Goal: Task Accomplishment & Management: Use online tool/utility

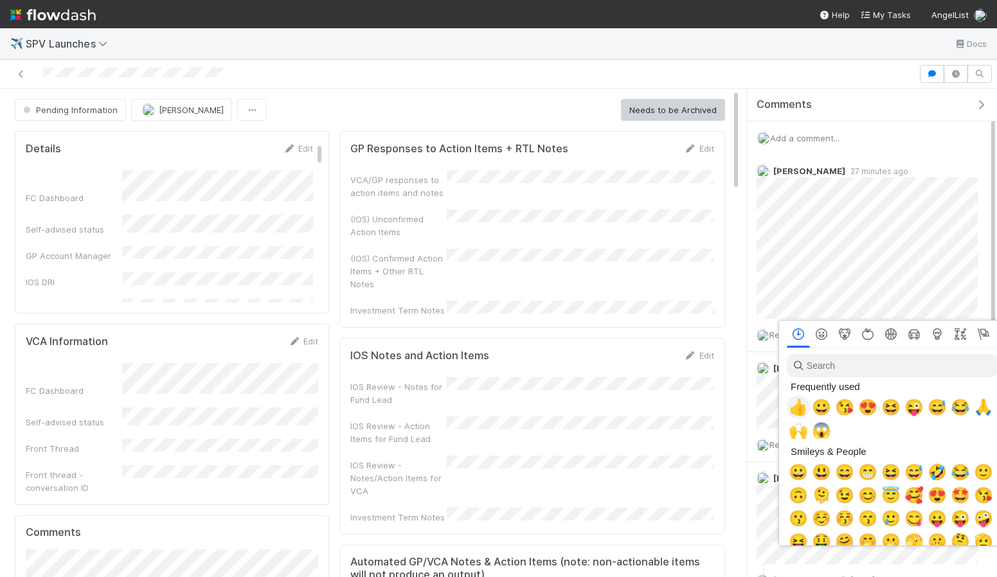
click at [795, 406] on span "👍" at bounding box center [797, 407] width 19 height 18
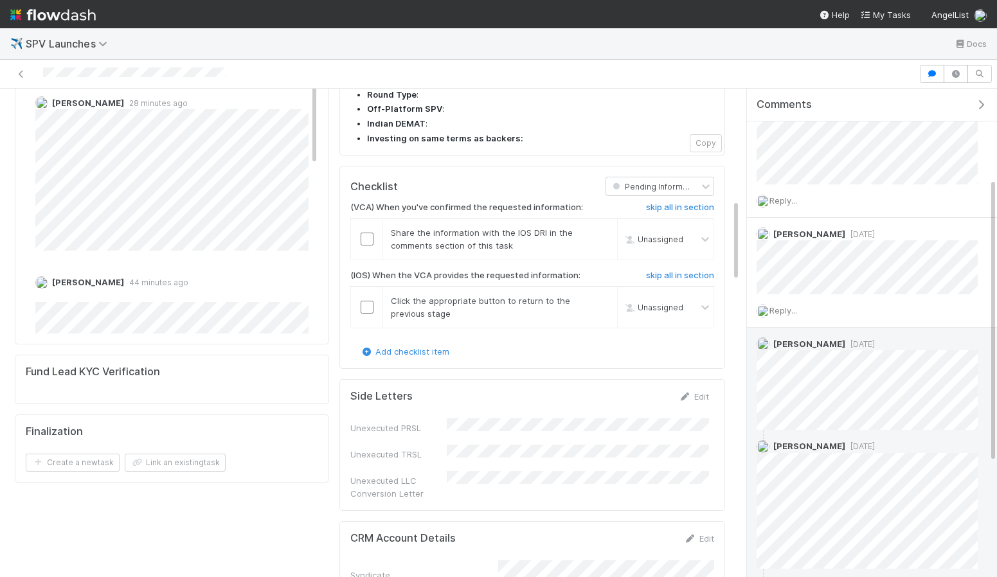
scroll to position [153, 0]
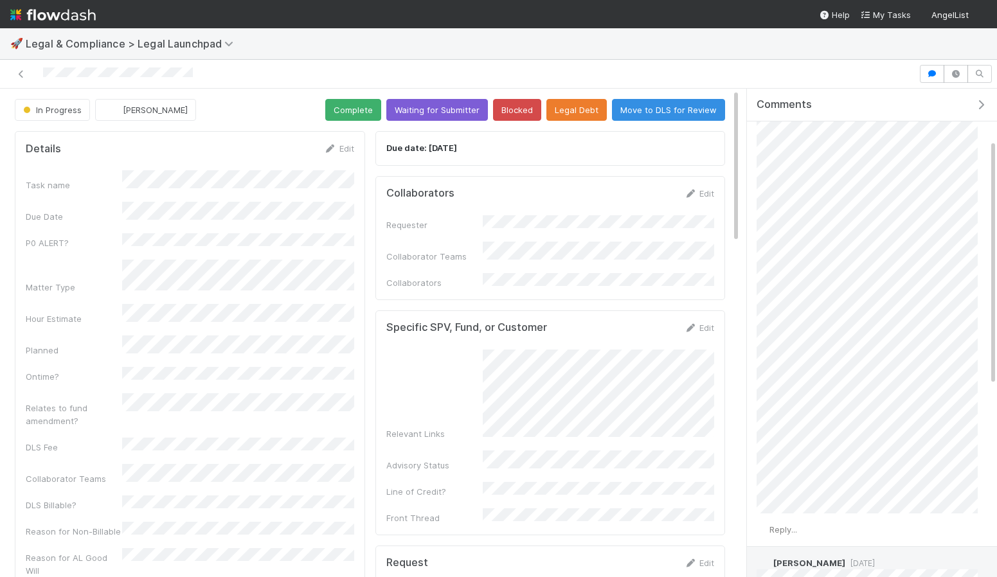
scroll to position [100, 0]
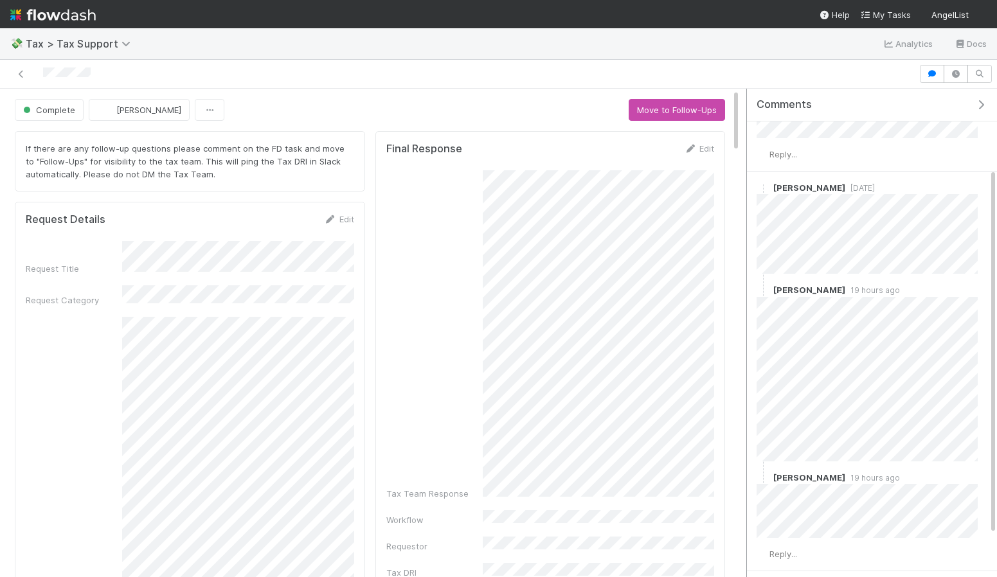
scroll to position [162, 0]
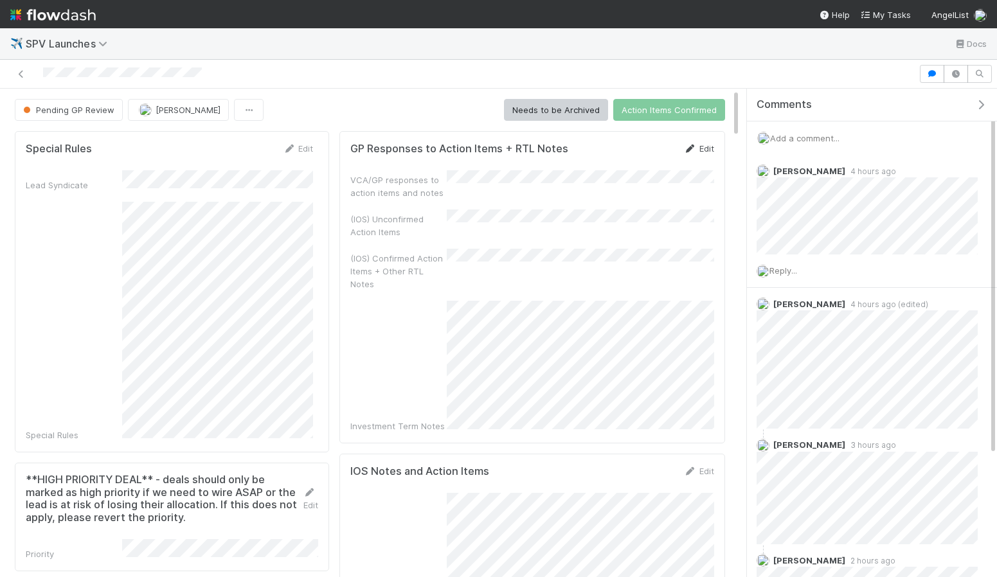
click at [702, 146] on link "Edit" at bounding box center [699, 148] width 30 height 10
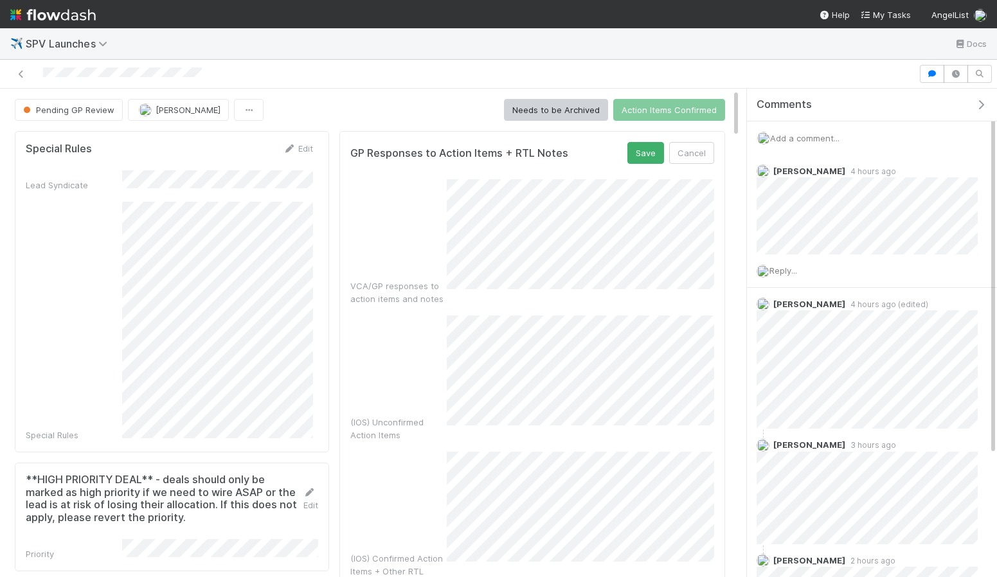
click at [445, 218] on div "VCA/GP responses to action items and notes" at bounding box center [532, 242] width 364 height 126
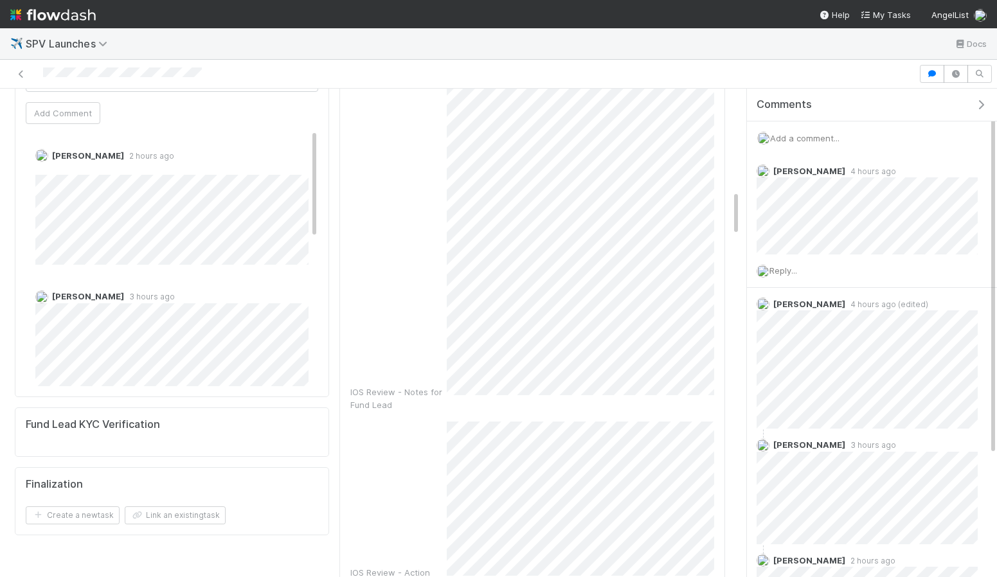
scroll to position [1131, 0]
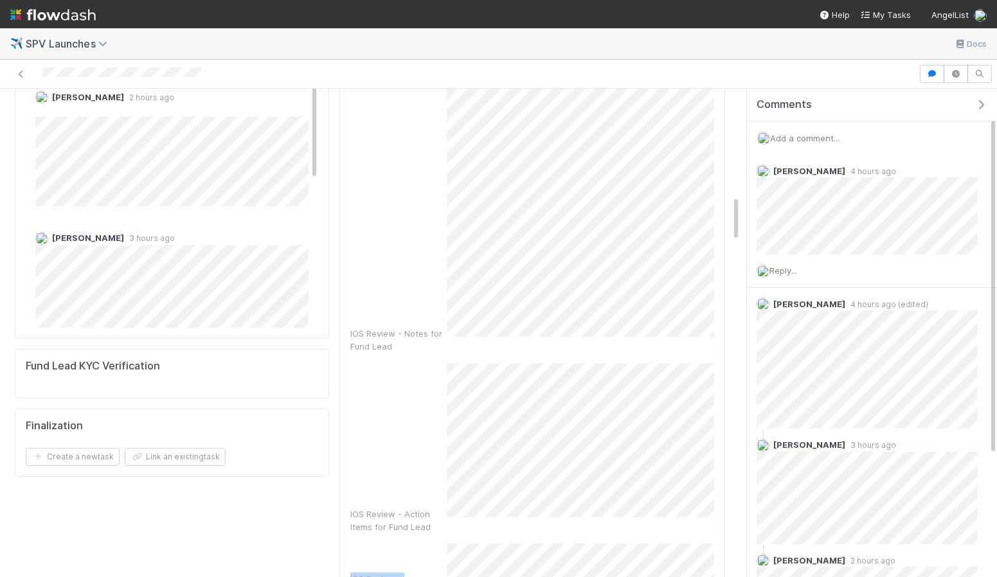
click at [463, 364] on div "IOS Review - Notes for Fund Lead IOS Review - Action Items for Fund Lead IOS Re…" at bounding box center [532, 230] width 364 height 1046
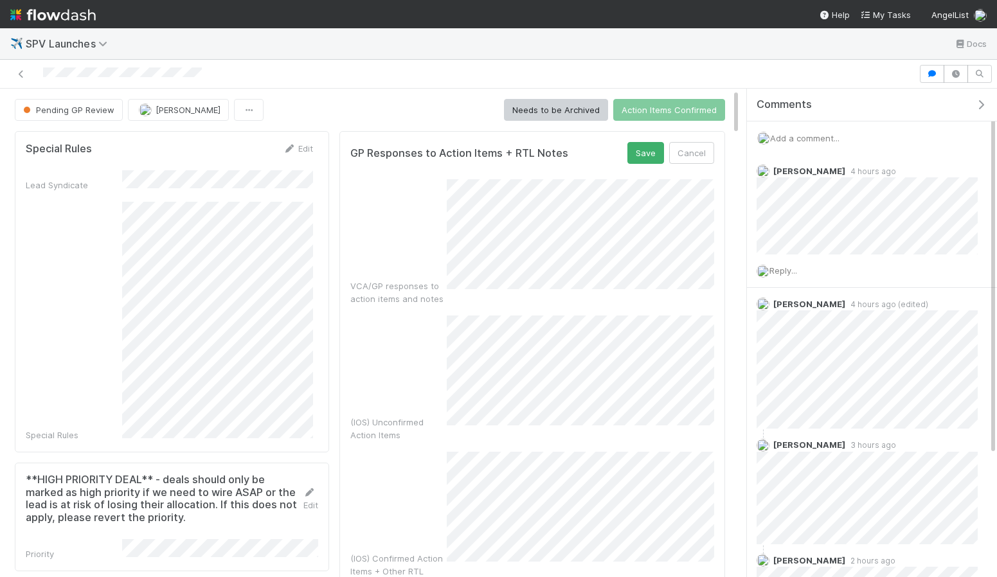
scroll to position [1, 0]
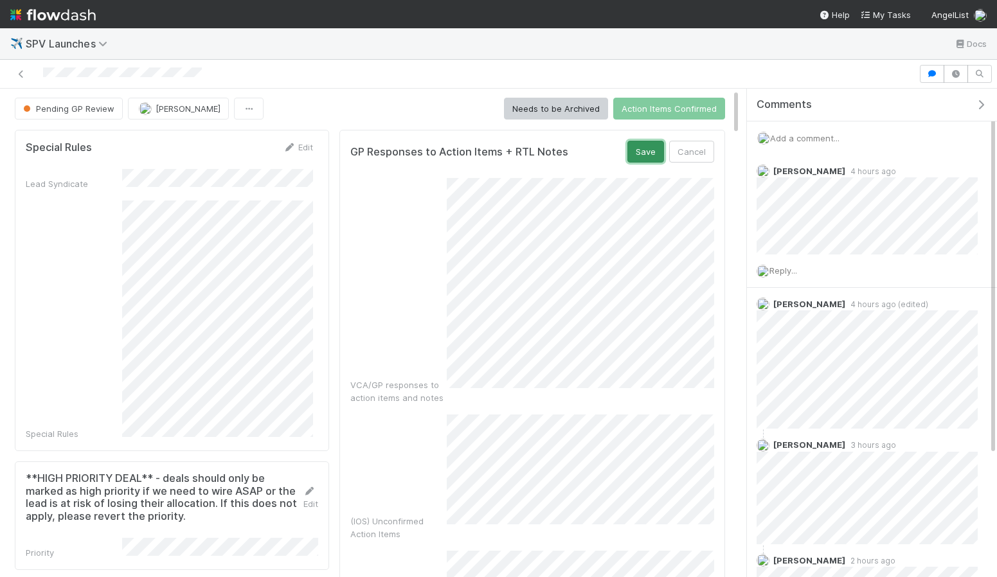
click at [643, 152] on button "Save" at bounding box center [645, 152] width 37 height 22
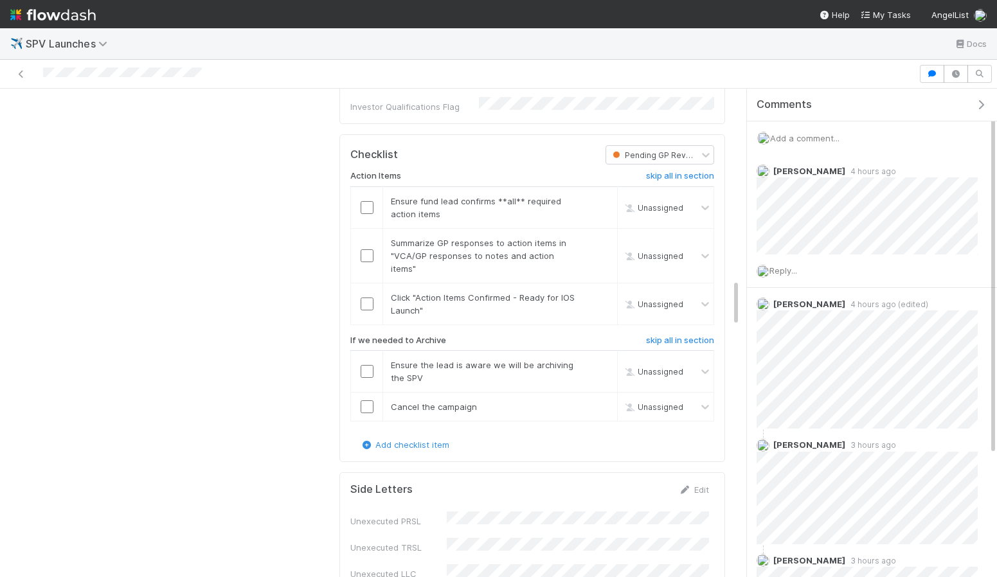
scroll to position [1792, 0]
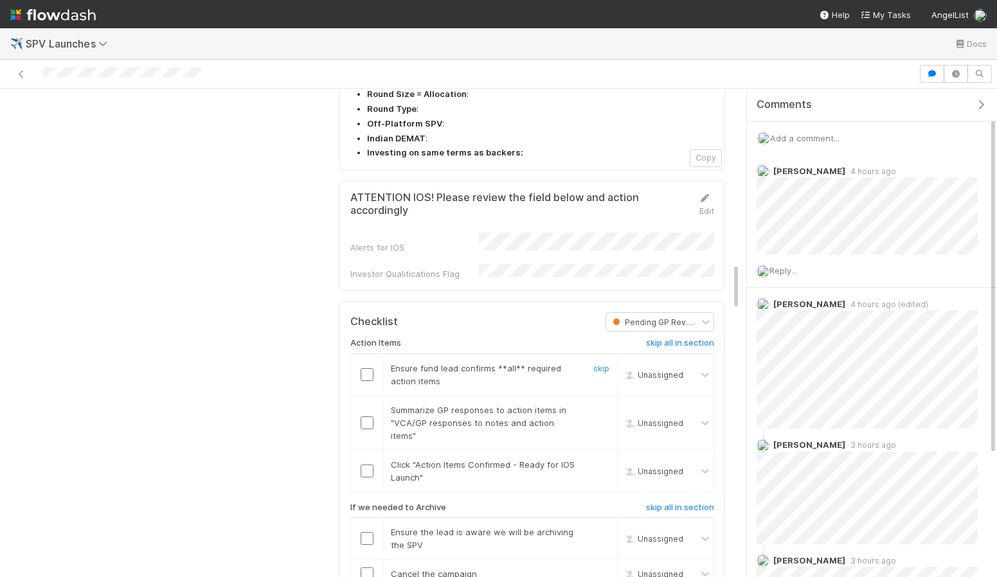
click at [376, 368] on div at bounding box center [366, 374] width 31 height 13
click at [366, 416] on input "checkbox" at bounding box center [366, 422] width 13 height 13
click at [369, 465] on input "checkbox" at bounding box center [366, 471] width 13 height 13
click at [366, 368] on input "checkbox" at bounding box center [366, 374] width 13 height 13
click at [682, 502] on h6 "skip all in section" at bounding box center [680, 507] width 68 height 10
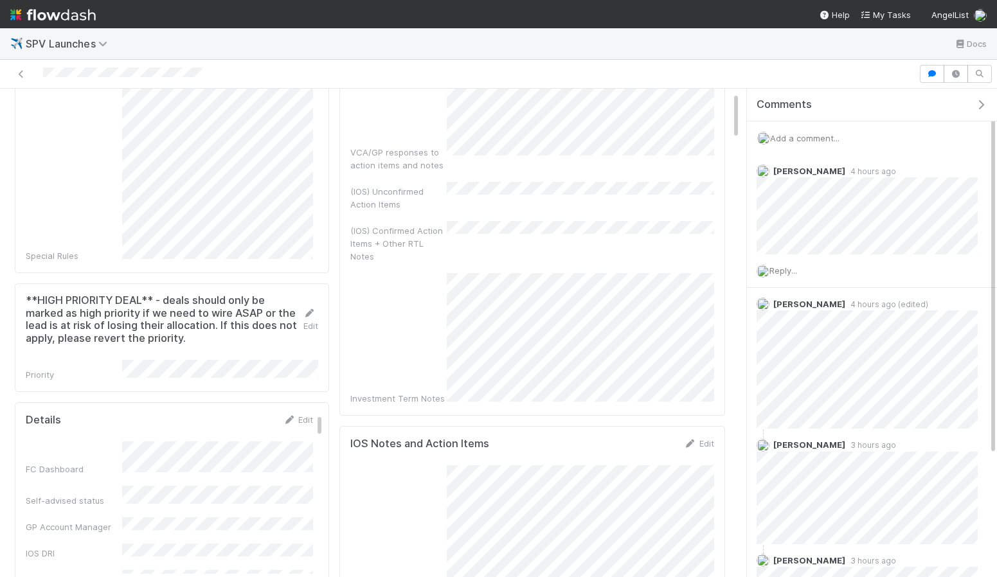
scroll to position [0, 0]
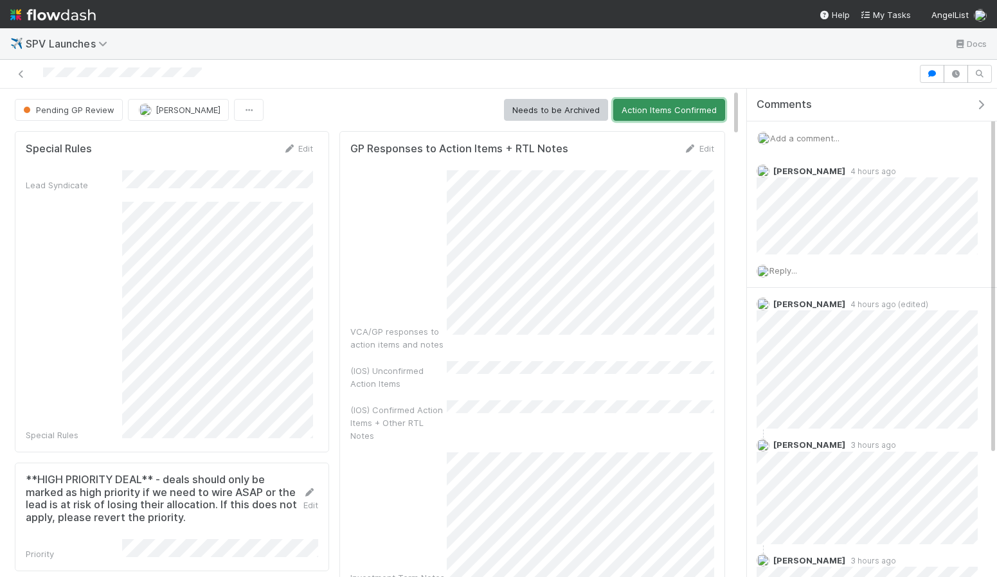
click at [659, 111] on button "Action Items Confirmed" at bounding box center [669, 110] width 112 height 22
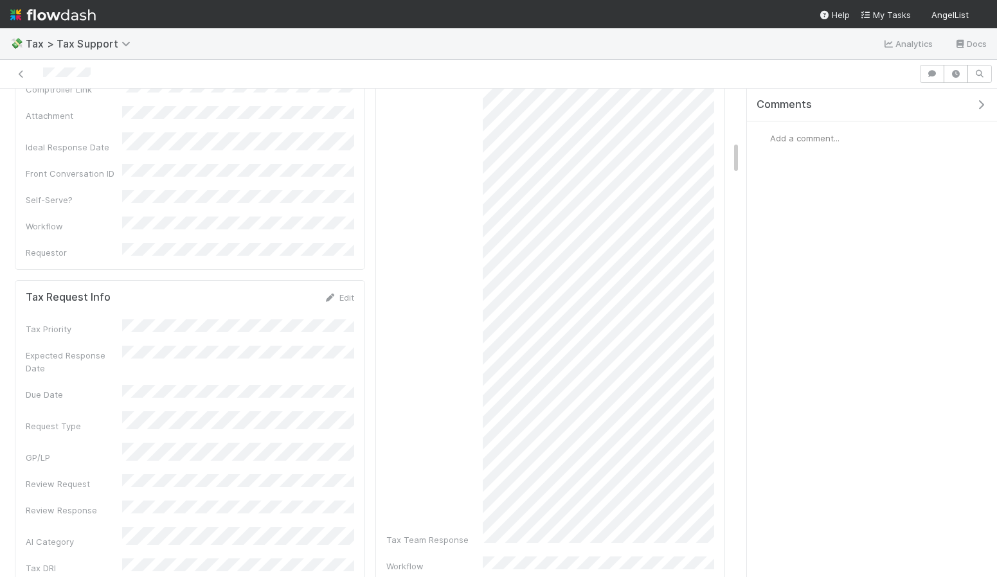
scroll to position [751, 0]
click at [675, 552] on div "Tax Team Response Workflow Requestor Tax DRI Tax Team Response - Docs" at bounding box center [550, 41] width 328 height 1245
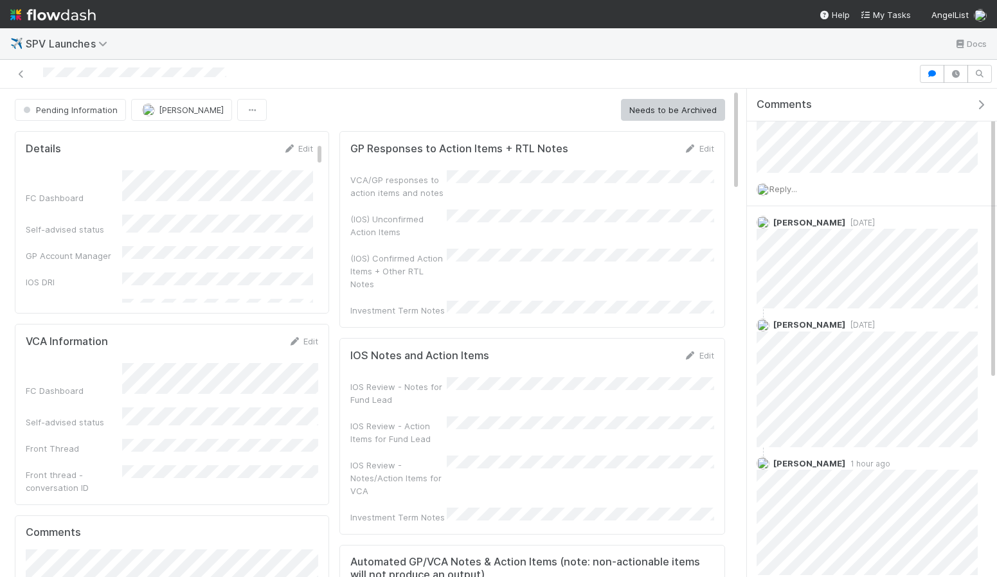
scroll to position [346, 0]
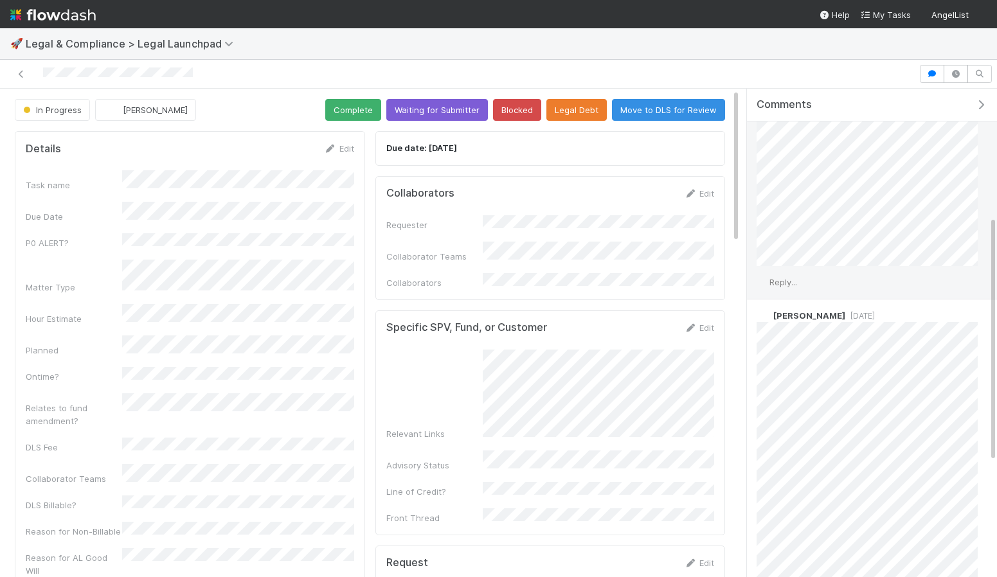
scroll to position [479, 0]
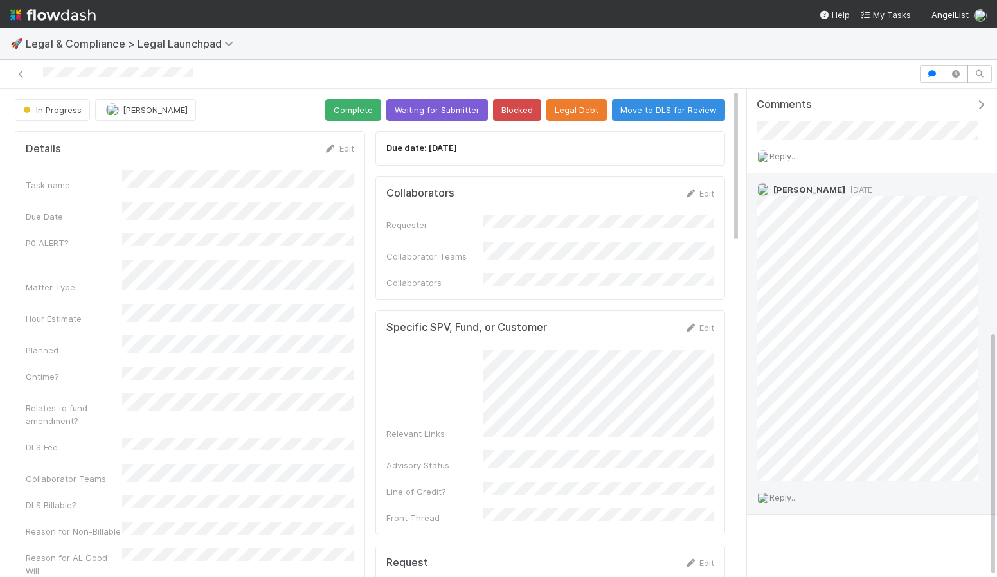
click at [818, 495] on div "Reply..." at bounding box center [867, 497] width 240 height 32
click at [792, 494] on span "Reply..." at bounding box center [783, 497] width 28 height 10
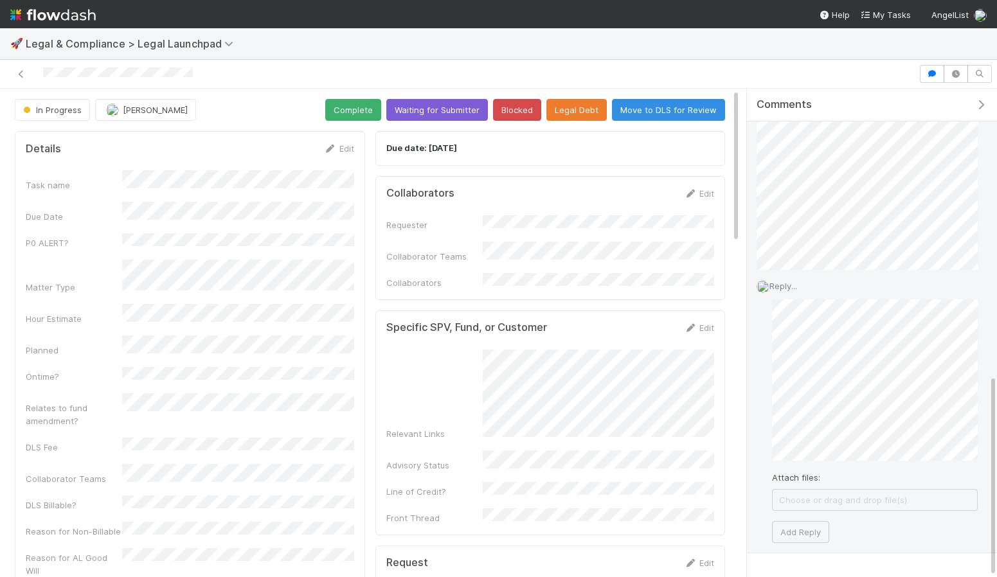
scroll to position [729, 0]
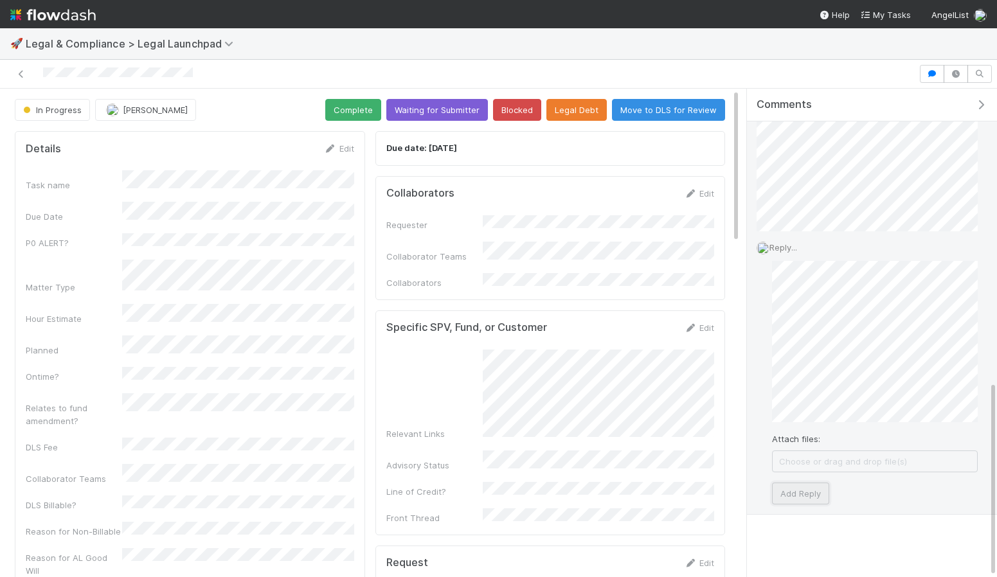
click at [810, 485] on button "Add Reply" at bounding box center [800, 494] width 57 height 22
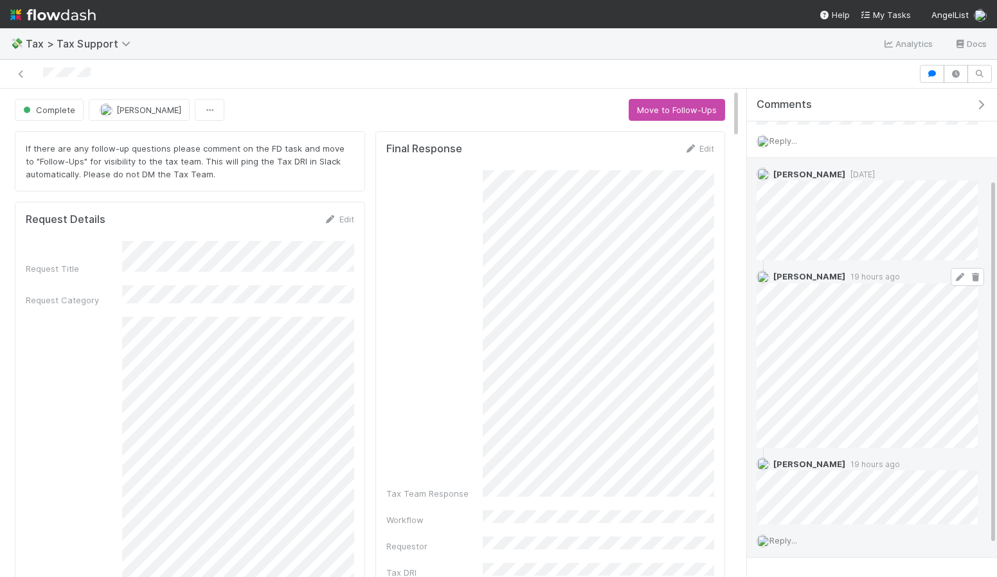
scroll to position [162, 0]
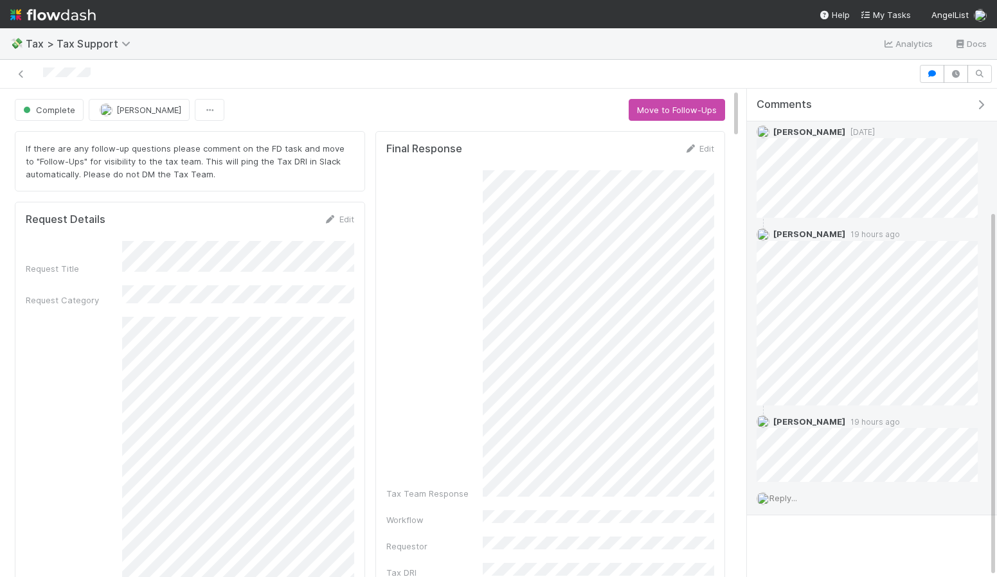
click at [819, 507] on div "Reply..." at bounding box center [867, 498] width 240 height 32
click at [797, 496] on span "Reply..." at bounding box center [783, 498] width 28 height 10
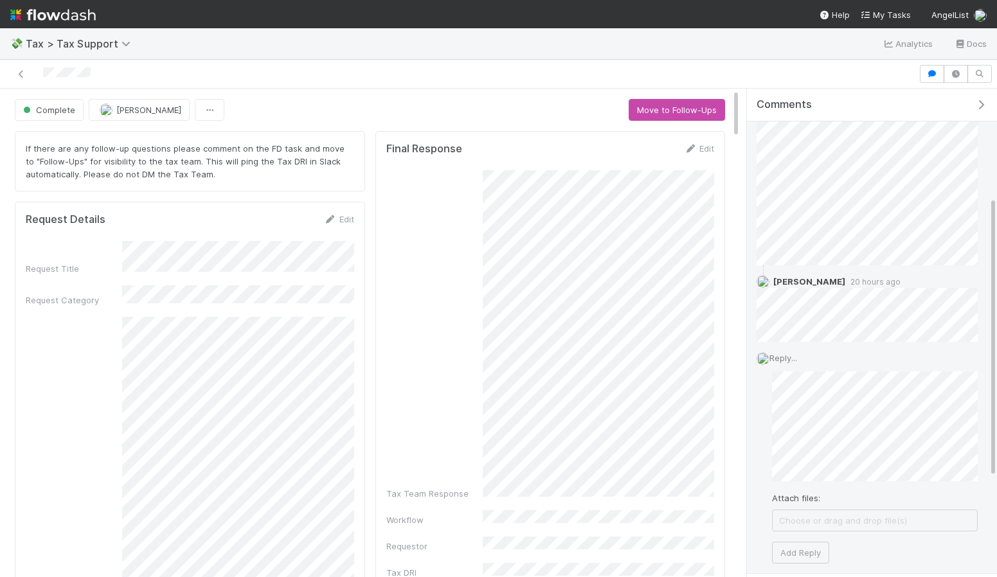
scroll to position [360, 0]
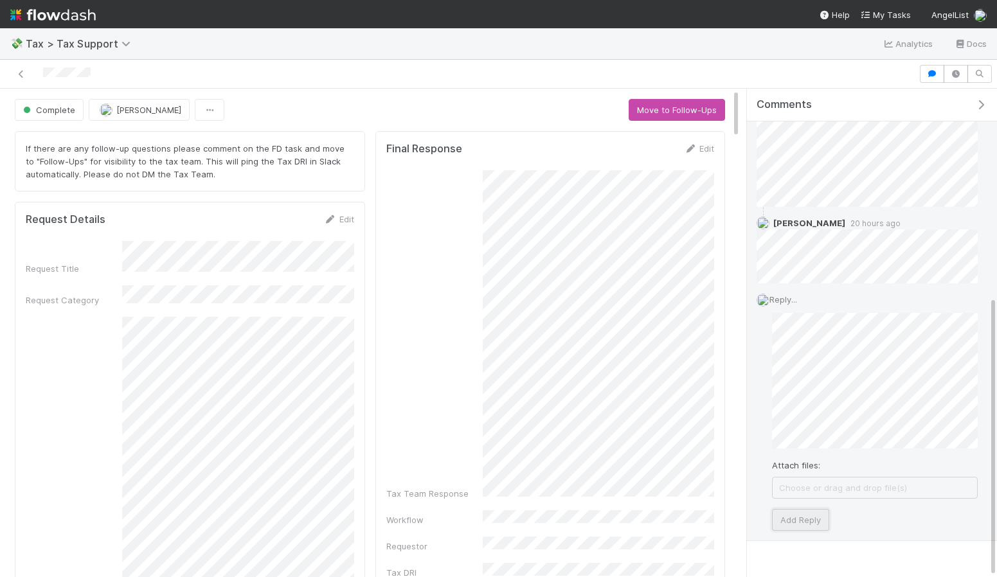
click at [809, 511] on button "Add Reply" at bounding box center [800, 520] width 57 height 22
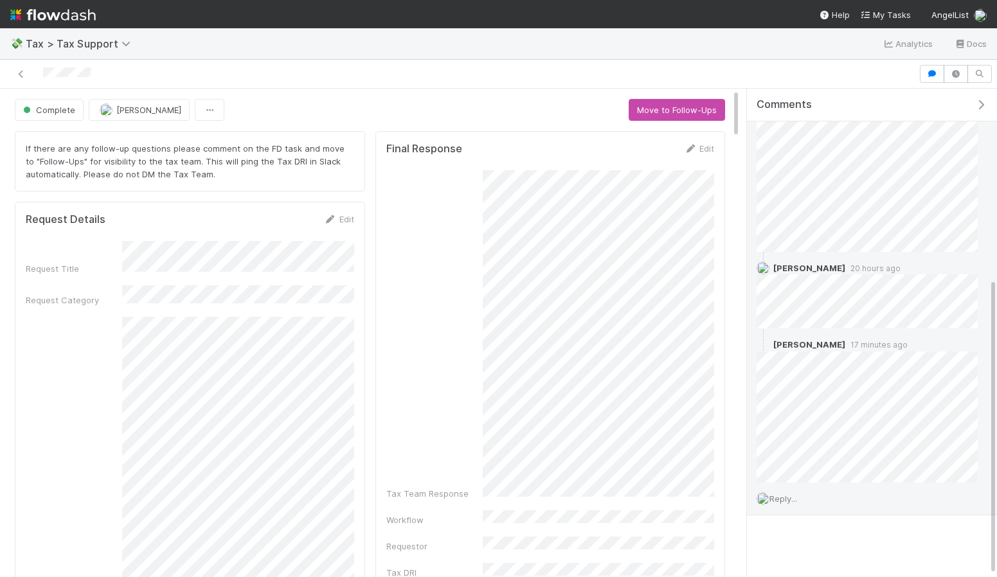
scroll to position [0, 0]
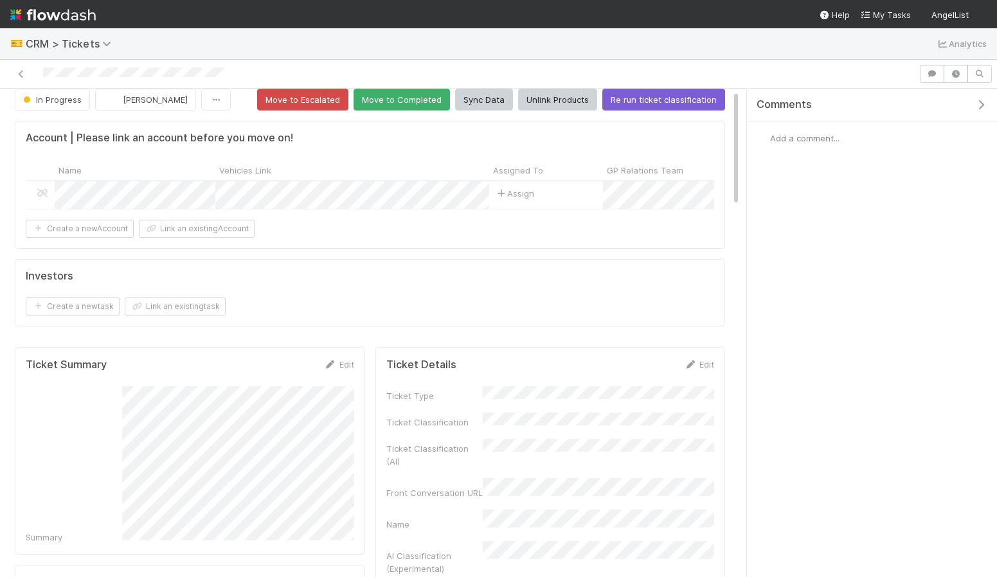
scroll to position [6, 0]
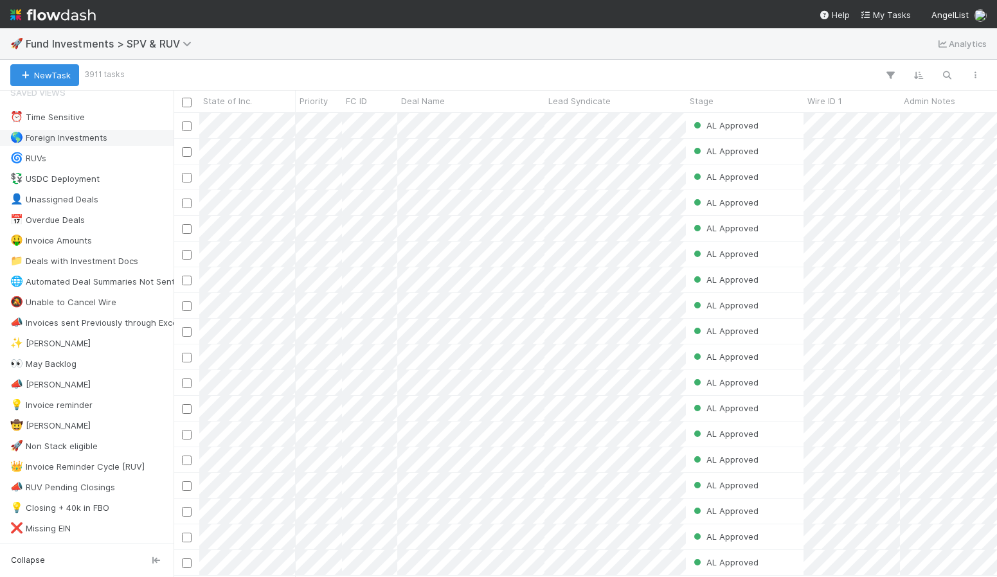
scroll to position [32, 0]
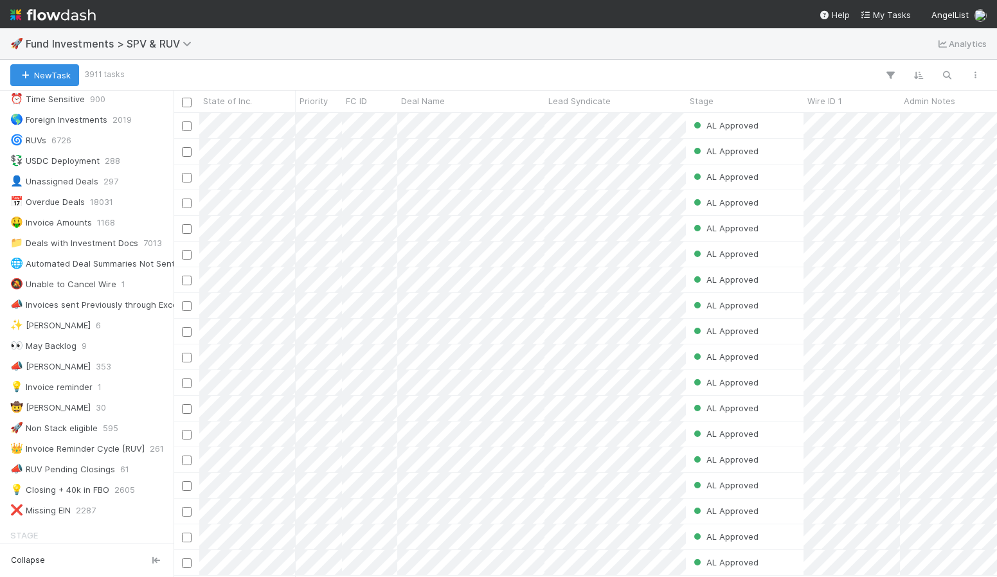
click at [57, 12] on img at bounding box center [52, 15] width 85 height 22
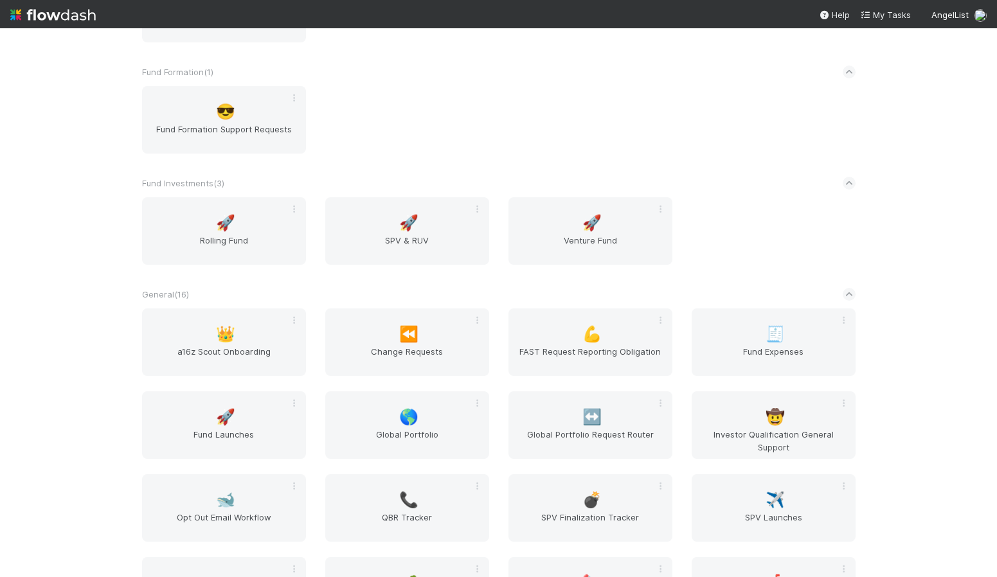
scroll to position [564, 0]
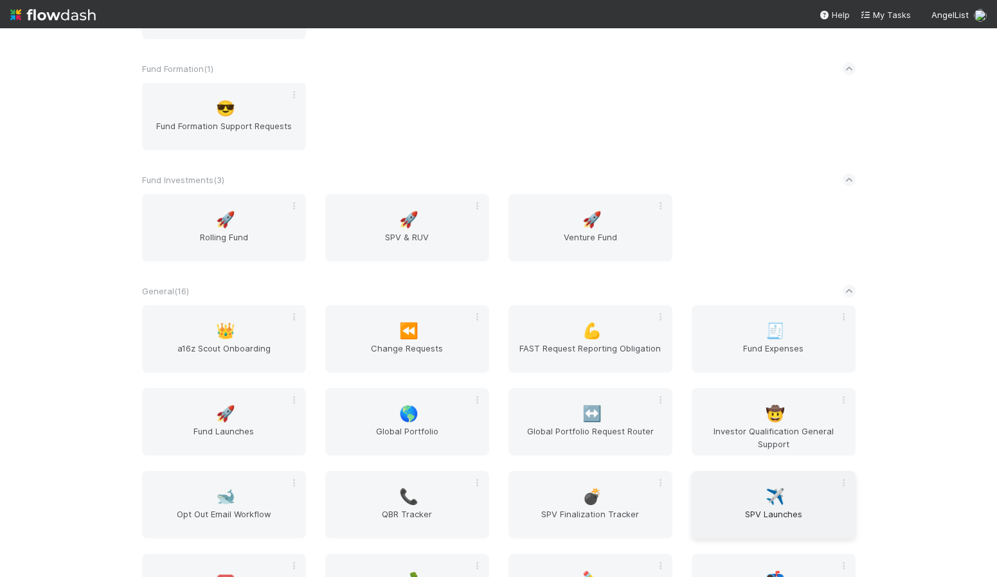
click at [776, 512] on span "SPV Launches" at bounding box center [773, 521] width 154 height 26
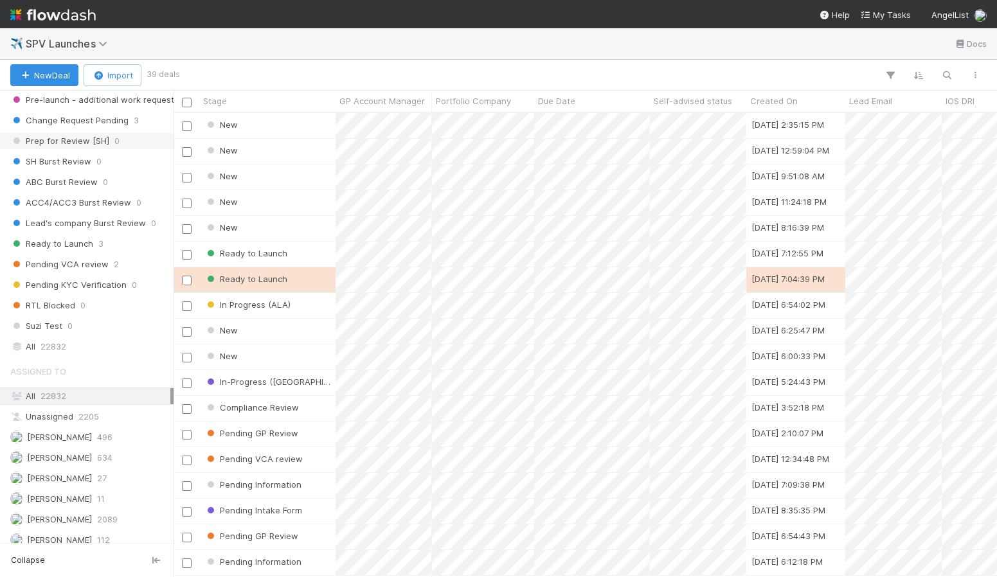
scroll to position [806, 0]
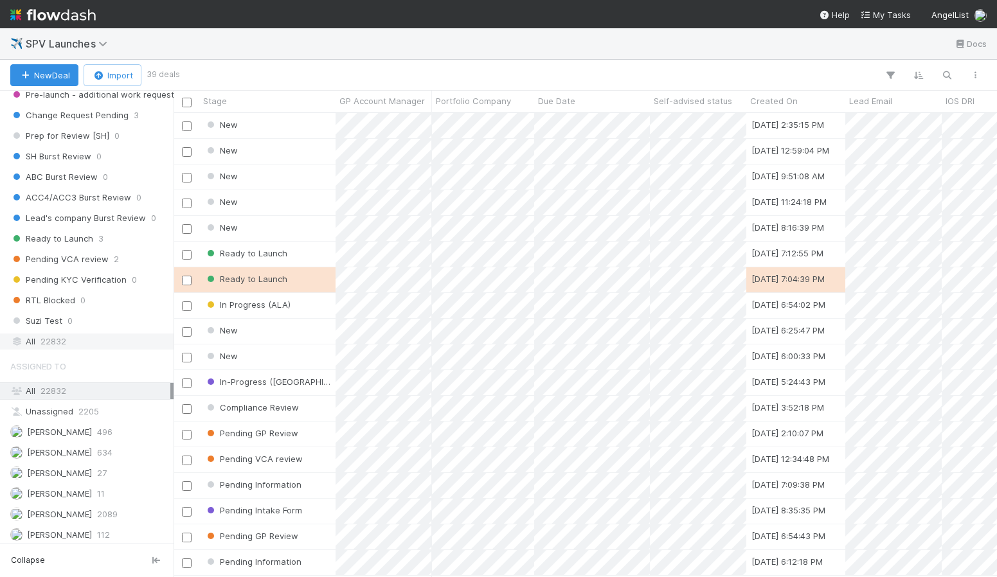
click at [76, 338] on div "All 22832" at bounding box center [90, 341] width 160 height 16
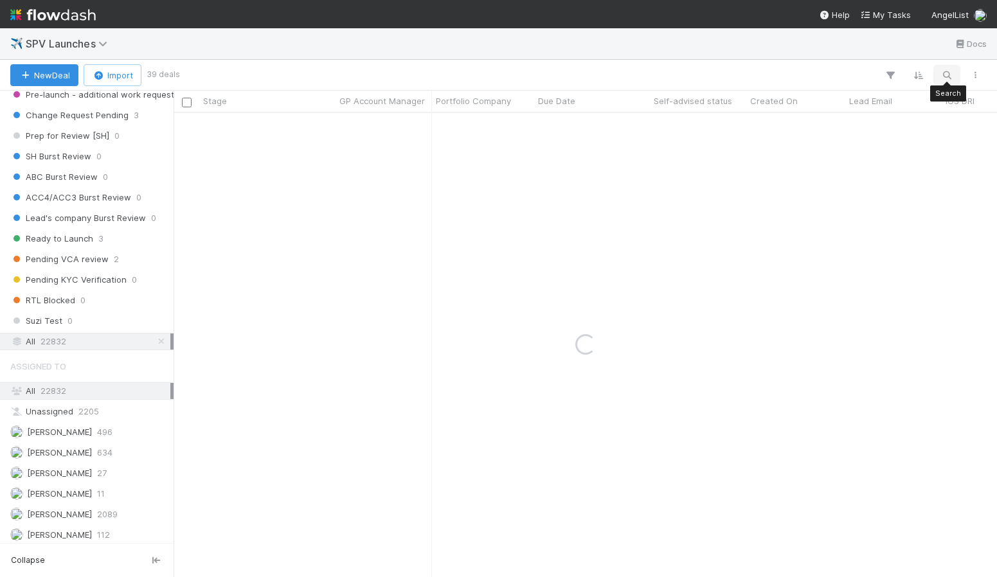
click at [946, 79] on icon "button" at bounding box center [946, 75] width 13 height 12
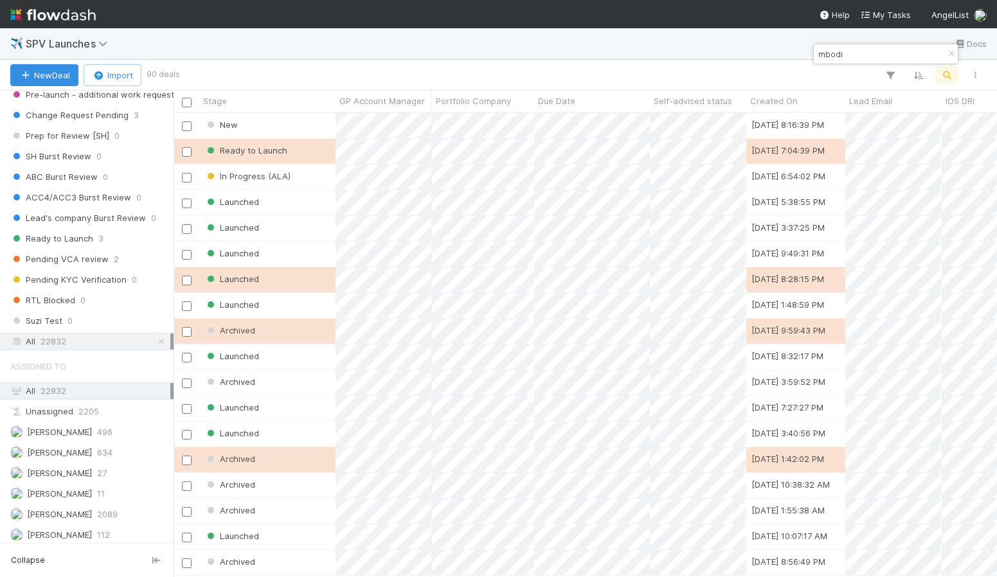
scroll to position [463, 823]
type input "mbodi"
click at [301, 172] on div "In Progress (ALA)" at bounding box center [267, 176] width 136 height 25
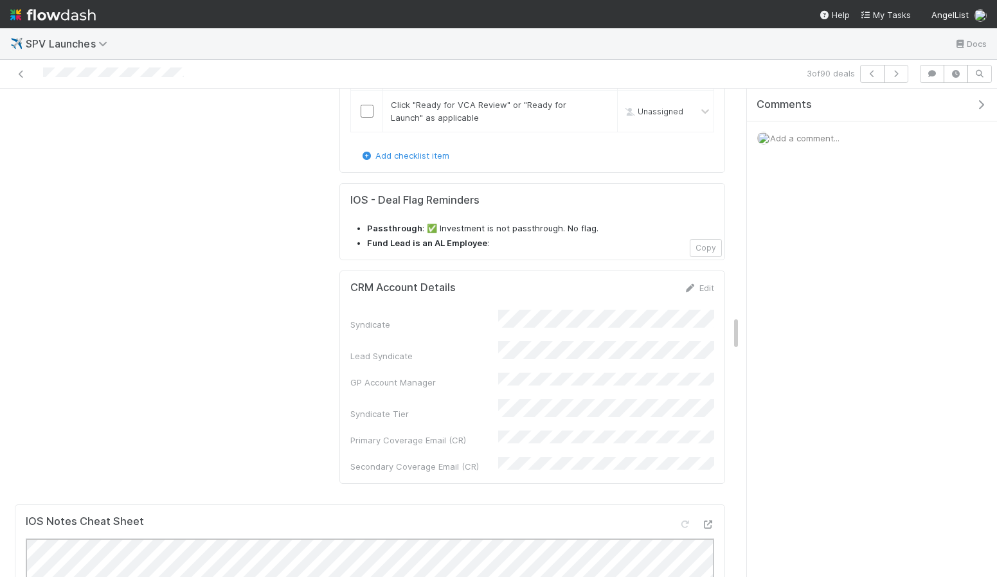
scroll to position [3113, 0]
click at [699, 286] on link "Edit" at bounding box center [699, 291] width 30 height 10
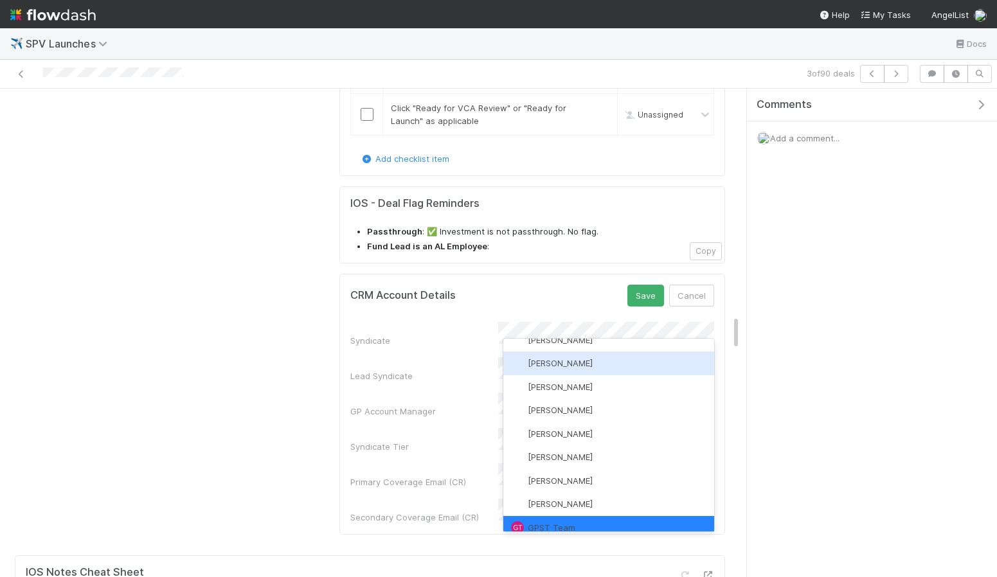
scroll to position [0, 0]
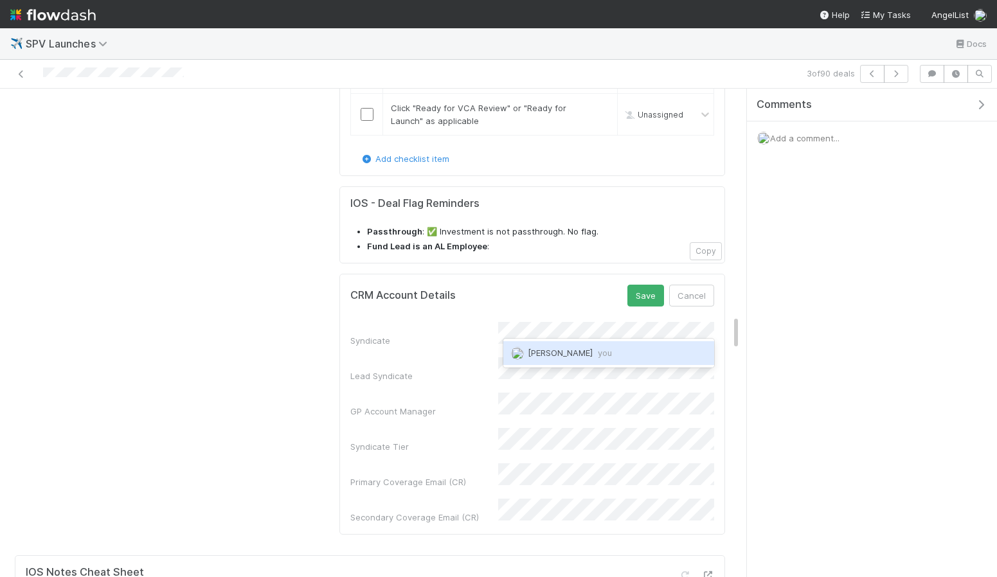
click at [604, 353] on div "Ethan Braren you" at bounding box center [608, 352] width 211 height 23
click at [656, 285] on button "Save" at bounding box center [645, 296] width 37 height 22
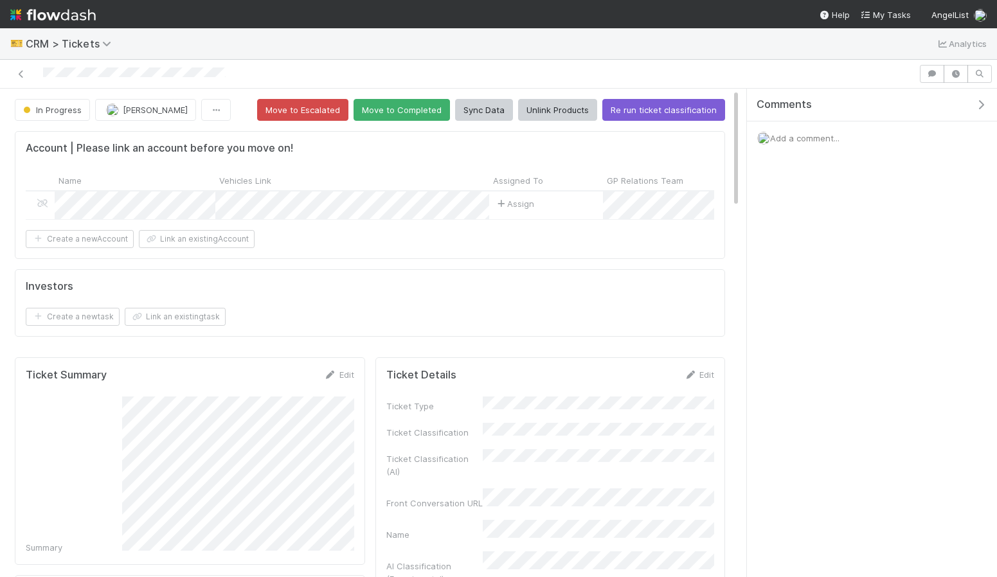
click at [53, 113] on span "In Progress" at bounding box center [51, 110] width 61 height 10
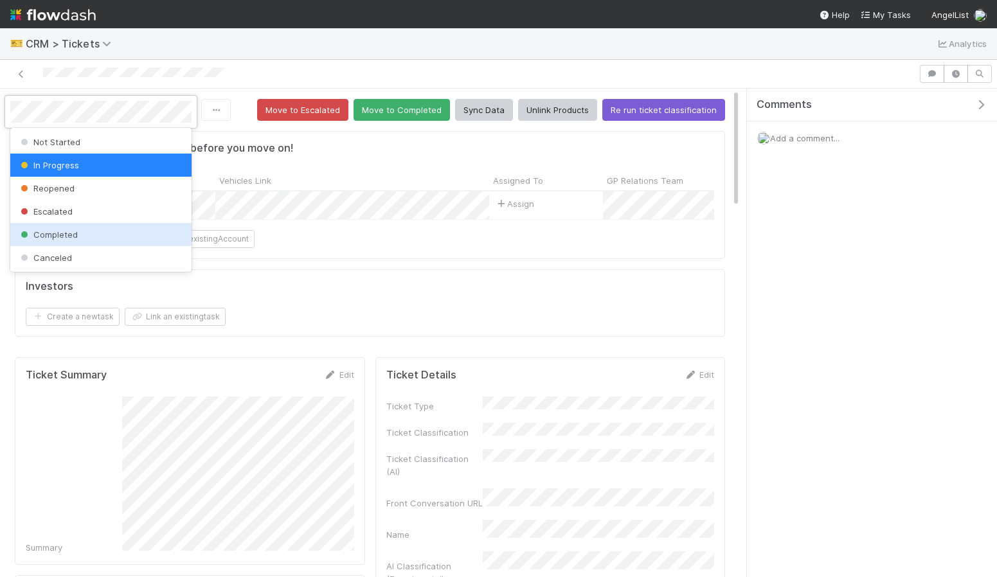
click at [89, 231] on div "Completed" at bounding box center [100, 234] width 181 height 23
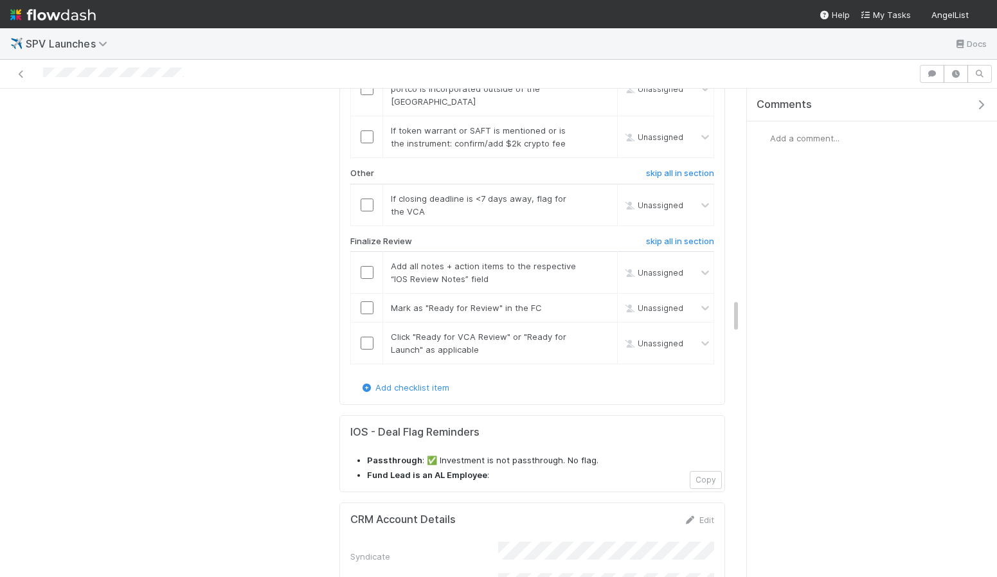
scroll to position [2881, 0]
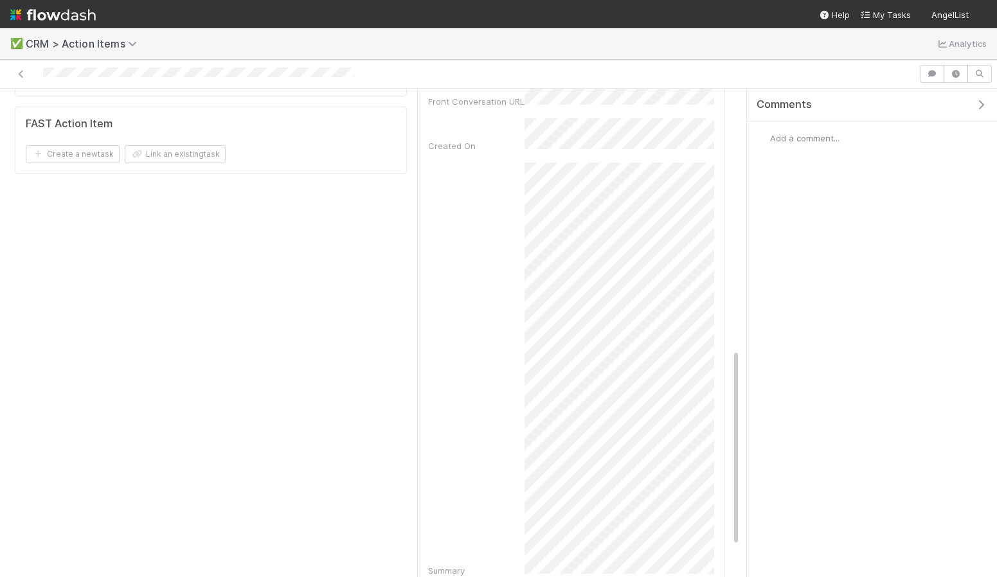
scroll to position [722, 0]
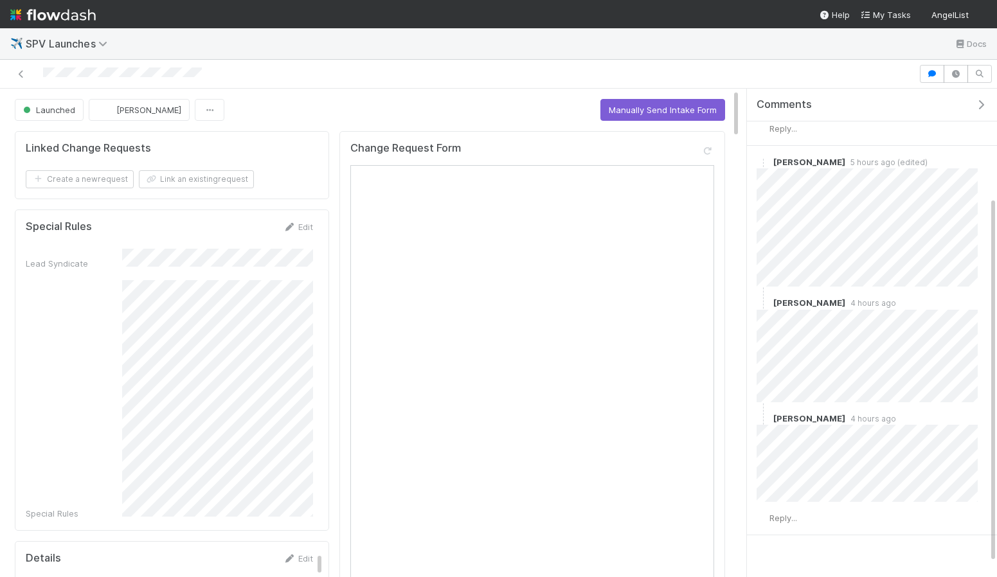
scroll to position [162, 0]
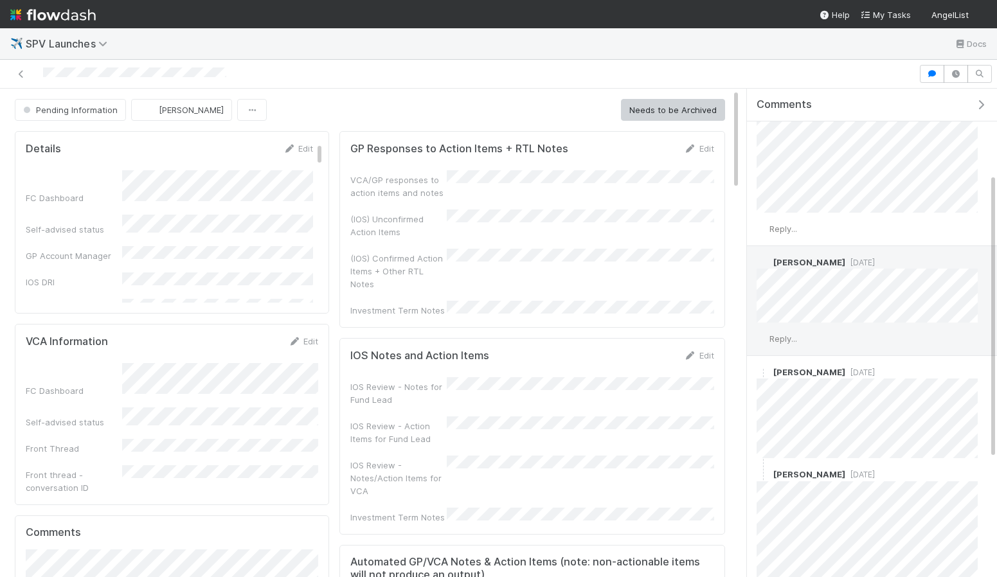
scroll to position [190, 0]
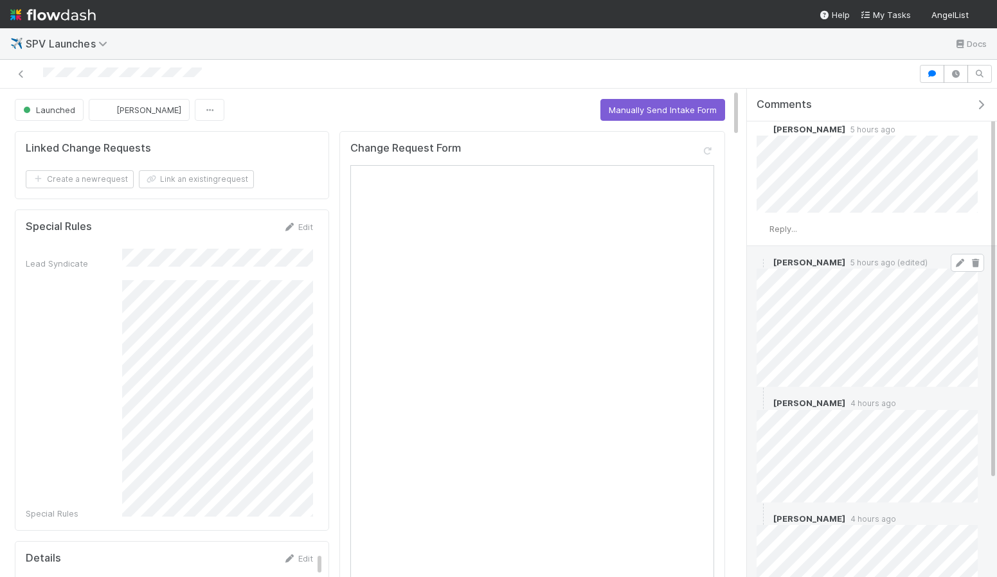
scroll to position [42, 0]
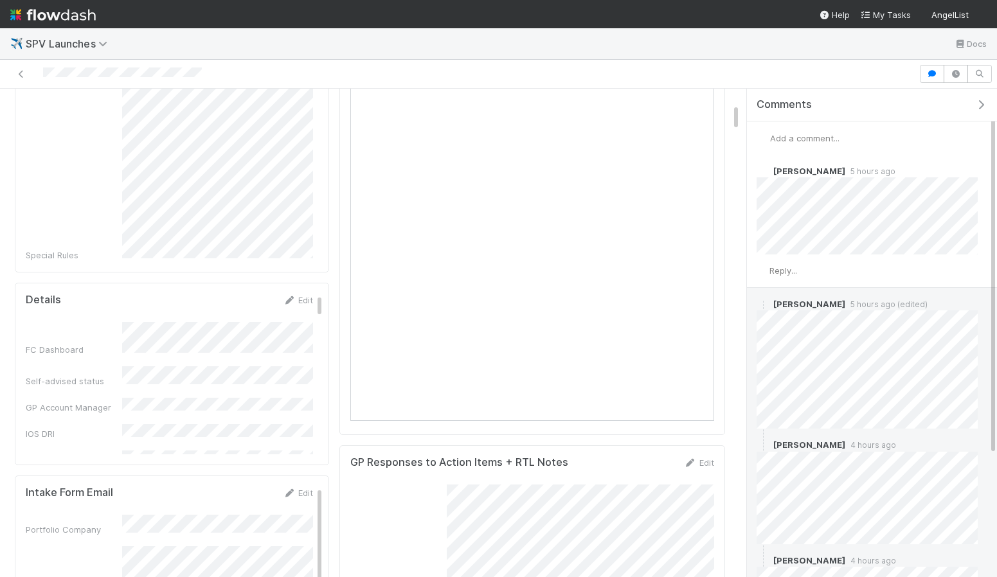
scroll to position [318, 0]
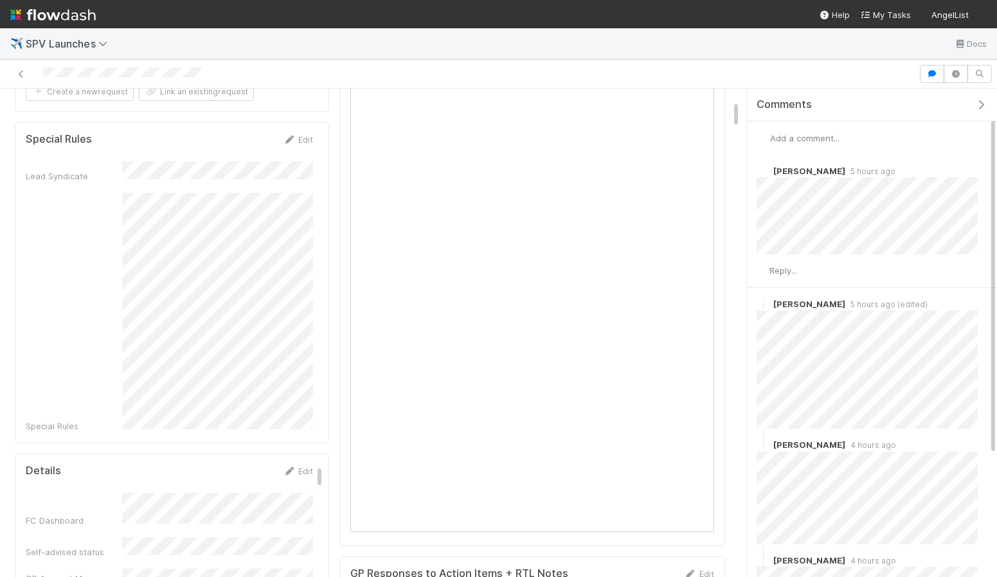
scroll to position [207, 0]
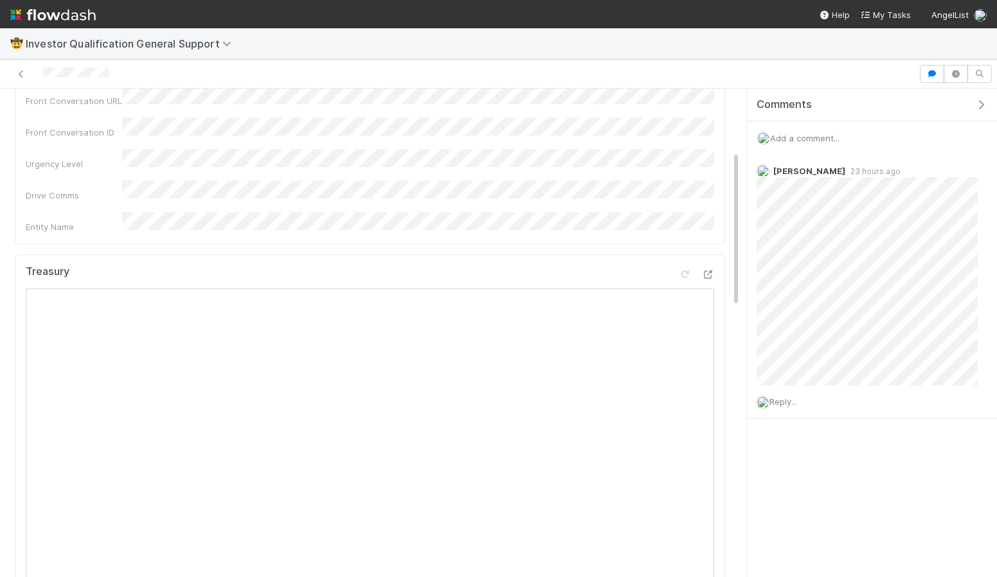
scroll to position [351, 0]
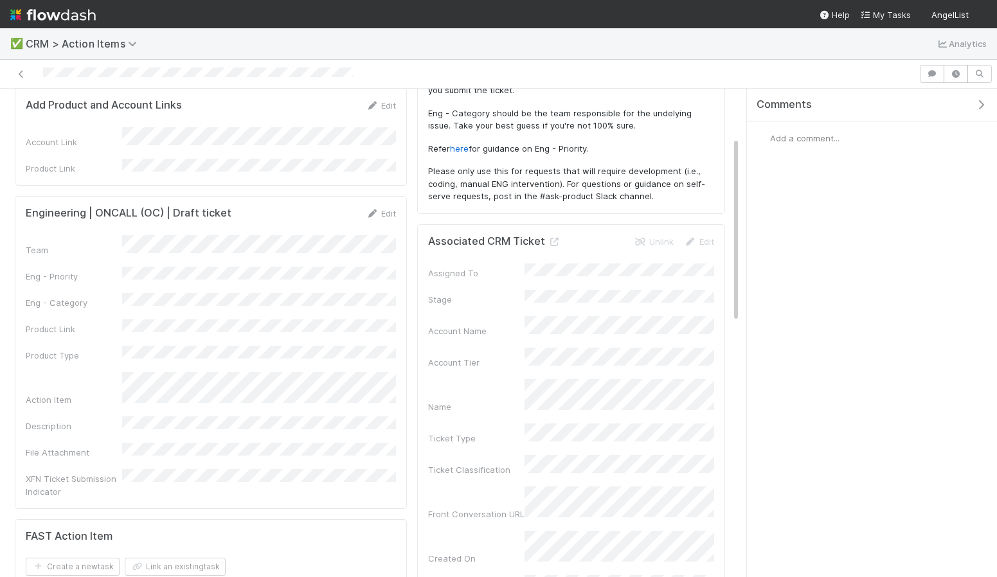
scroll to position [134, 0]
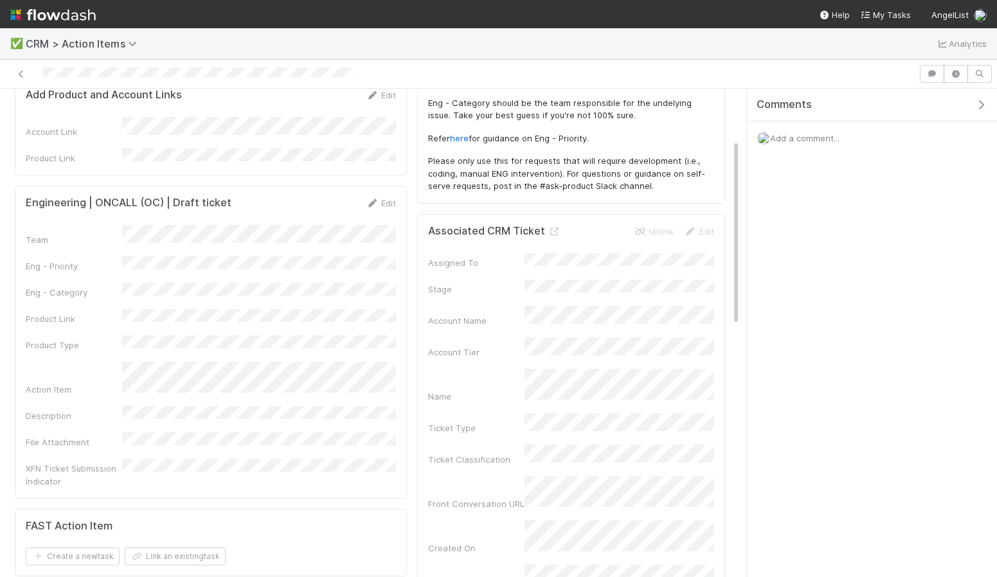
click at [378, 186] on div "Engineering | ONCALL (OC) | Draft ticket Edit Team Eng - Priority Eng - Categor…" at bounding box center [211, 342] width 392 height 313
click at [378, 198] on link "Edit" at bounding box center [381, 203] width 30 height 10
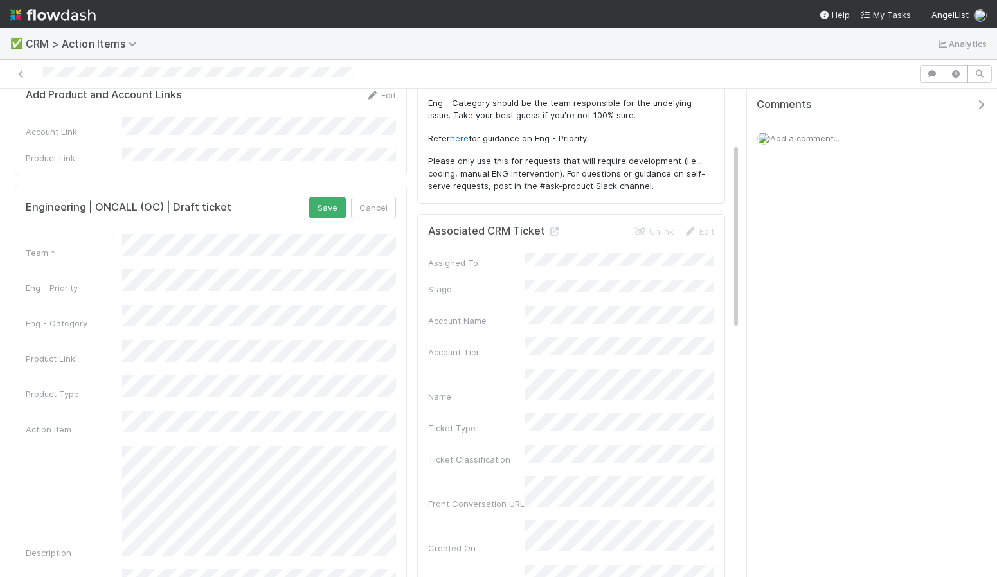
scroll to position [197, 0]
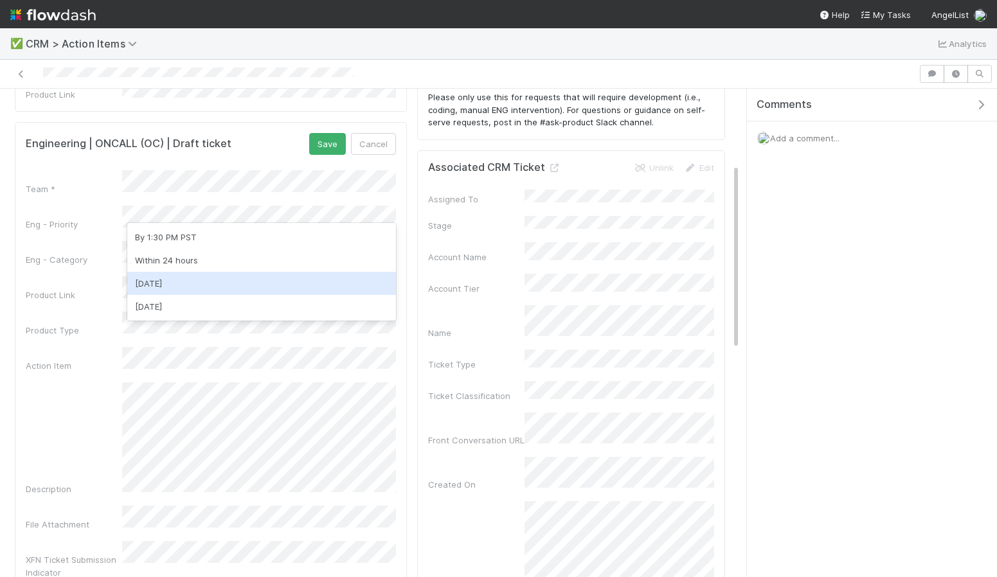
click at [183, 285] on div "[DATE]" at bounding box center [261, 283] width 269 height 23
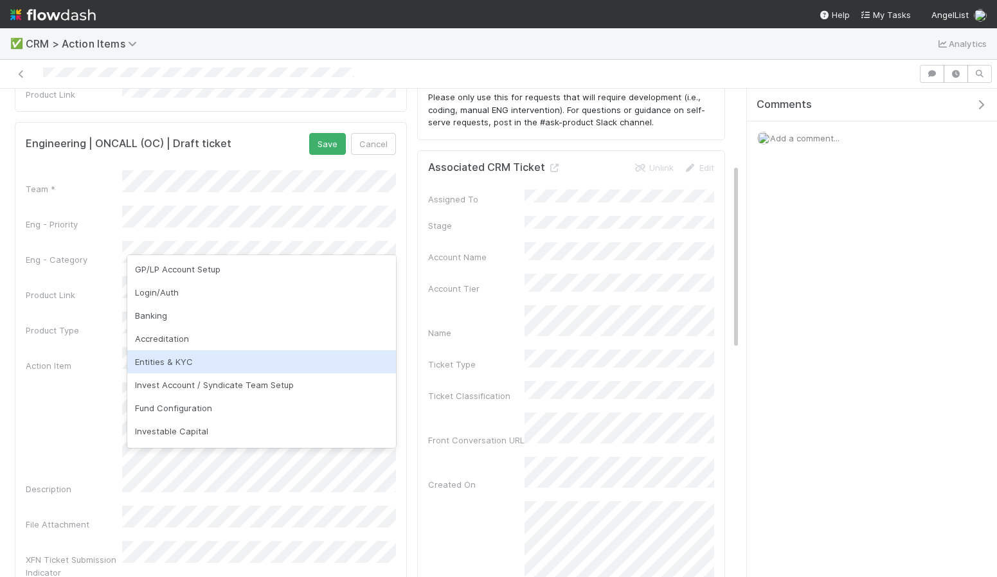
click at [182, 357] on div "Entities & KYC" at bounding box center [261, 361] width 269 height 23
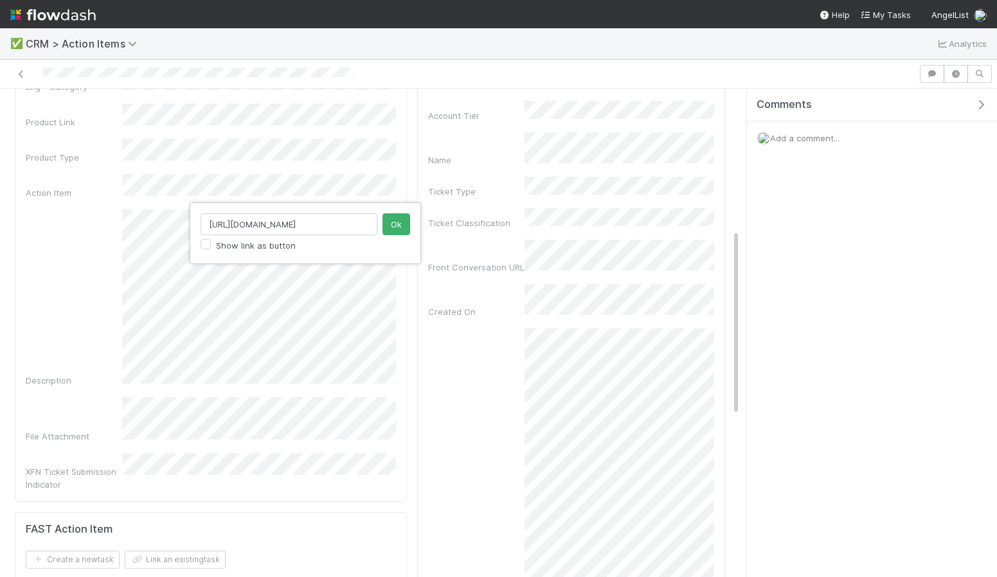
scroll to position [0, 0]
click at [226, 278] on div "https://flowdash.internal.angellist.com/file/eyJfcmFpbHMiOnsibWVzc2FnZSI6IkJBaH…" at bounding box center [498, 288] width 997 height 577
click at [196, 193] on div "Show link as button Ok" at bounding box center [498, 288] width 997 height 577
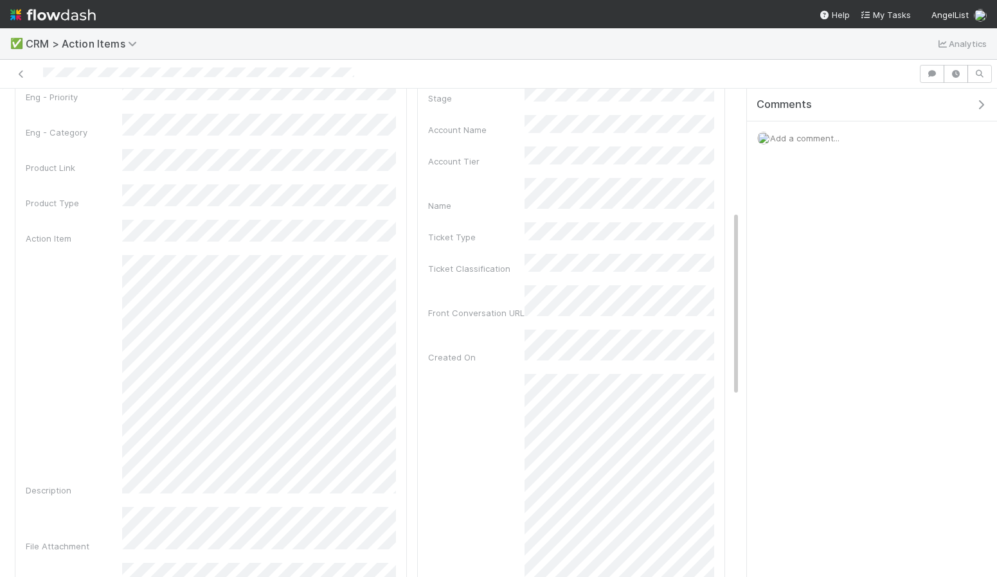
scroll to position [345, 0]
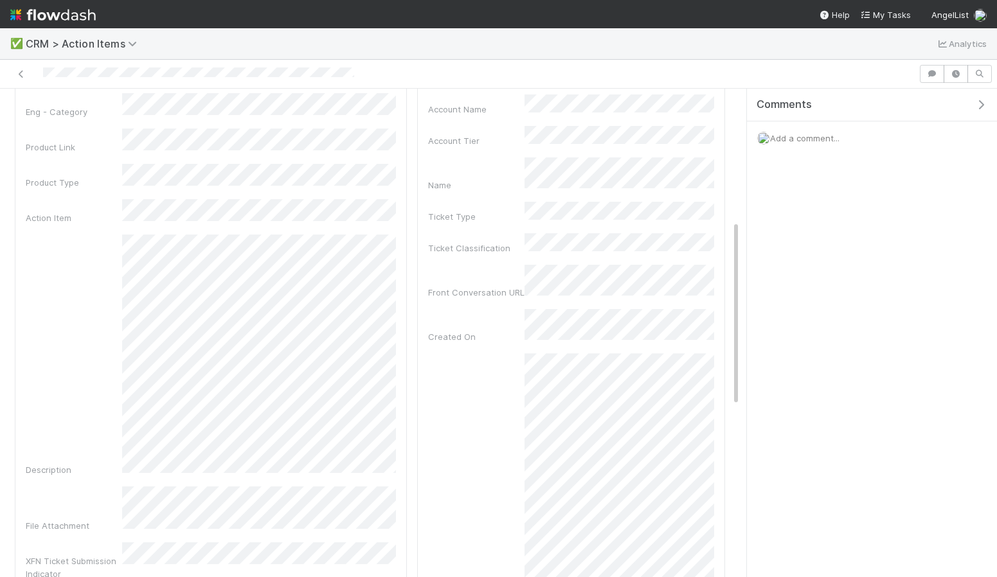
click at [448, 383] on div "Summary" at bounding box center [571, 560] width 286 height 414
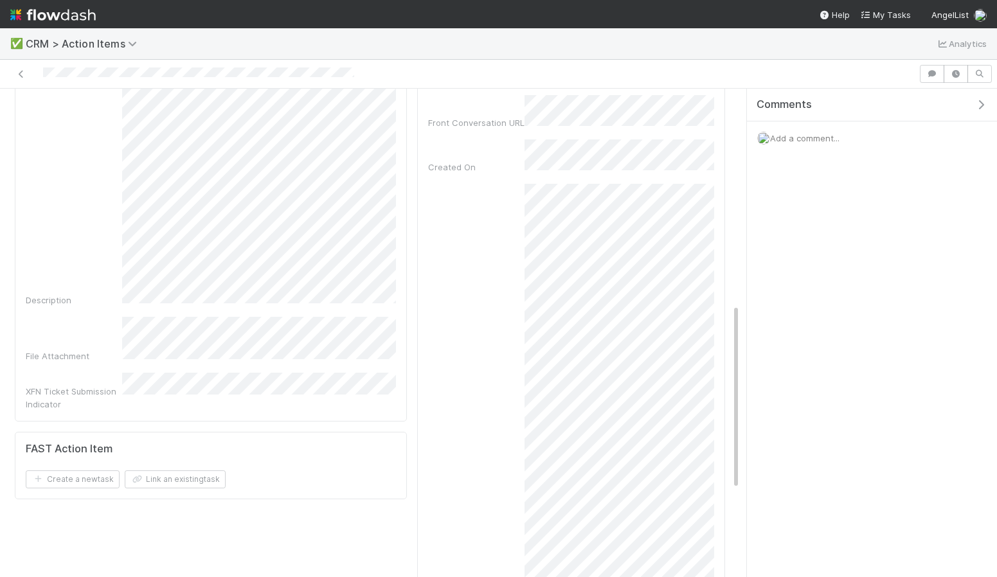
scroll to position [509, 0]
click at [162, 378] on div "XFN Ticket Submission Indicator" at bounding box center [211, 397] width 370 height 38
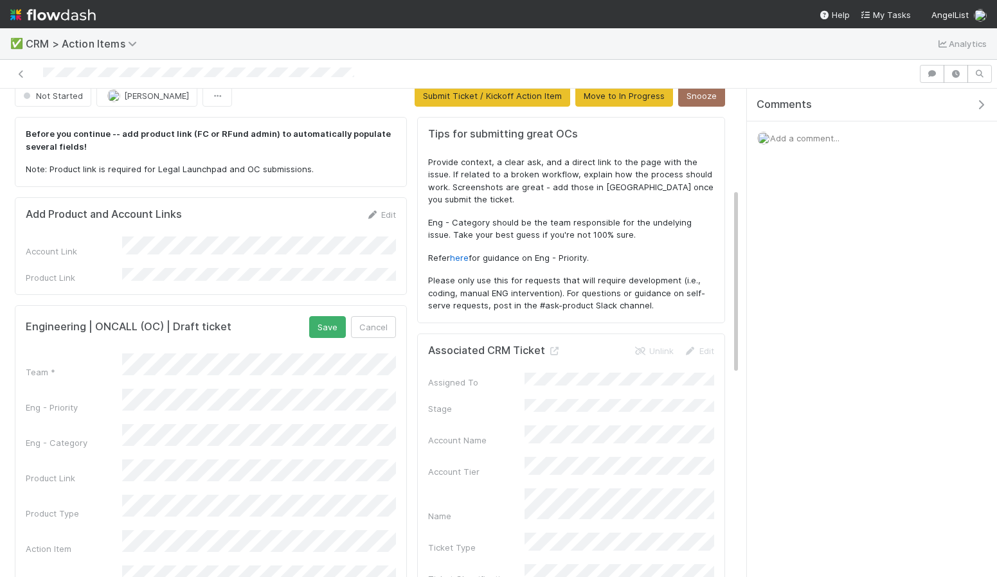
scroll to position [0, 0]
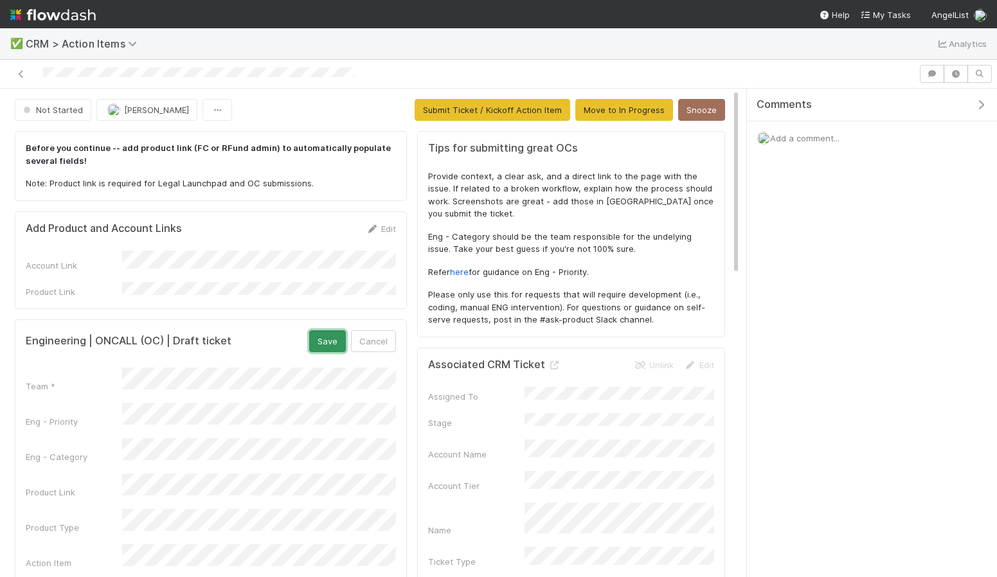
click at [332, 343] on button "Save" at bounding box center [327, 341] width 37 height 22
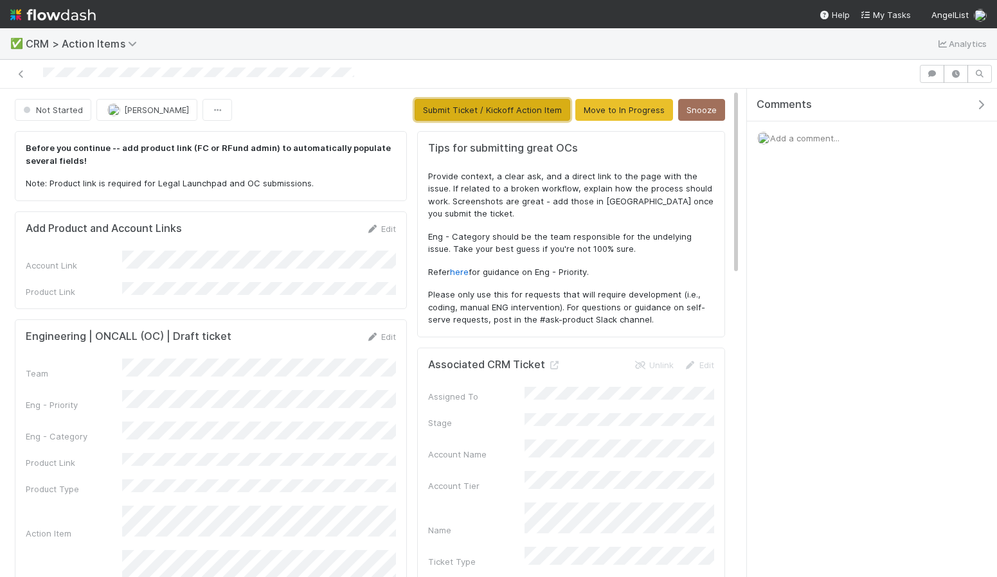
click at [497, 102] on button "Submit Ticket / Kickoff Action Item" at bounding box center [491, 110] width 155 height 22
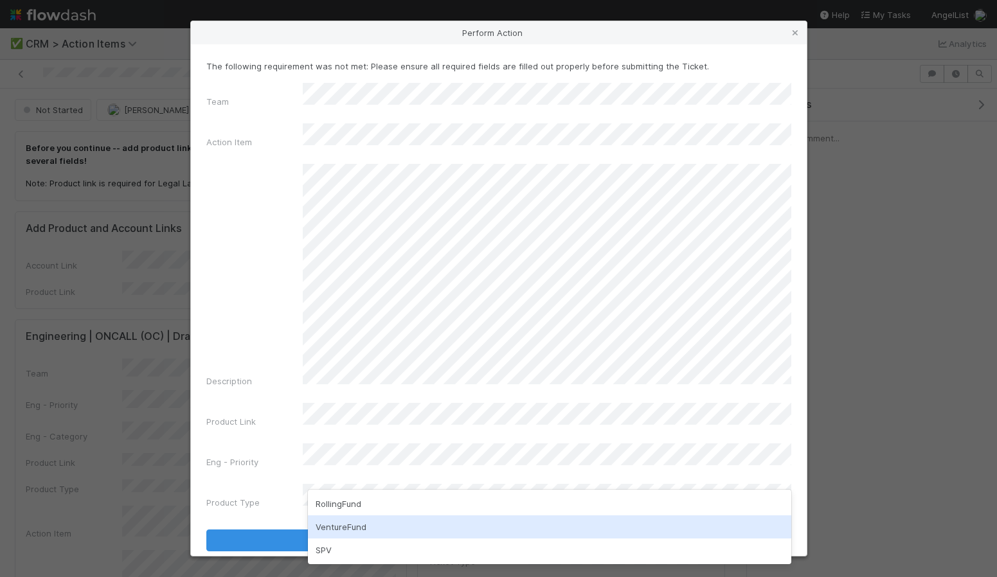
click at [353, 528] on div "VentureFund" at bounding box center [549, 526] width 483 height 23
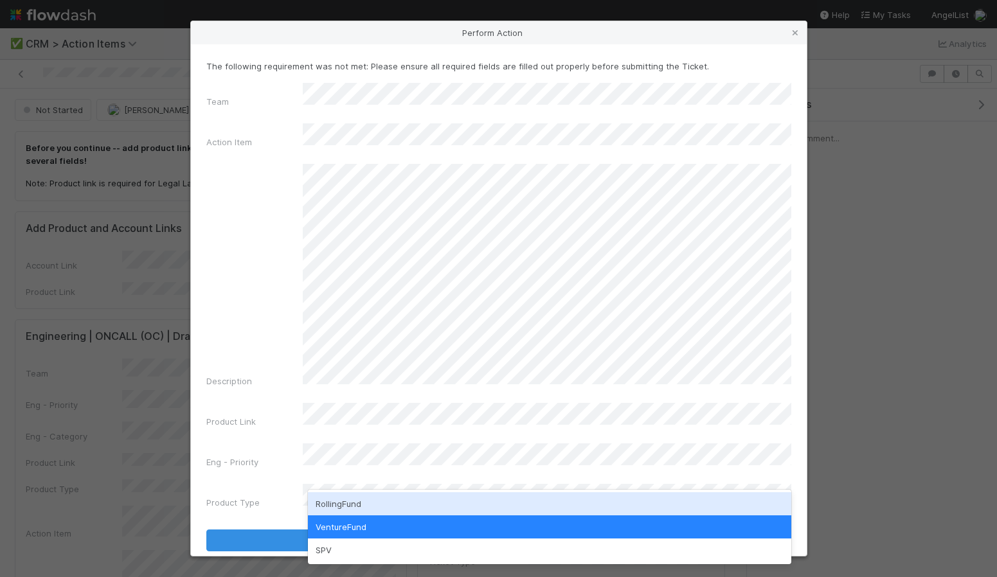
click at [353, 497] on div "RollingFund" at bounding box center [549, 503] width 483 height 23
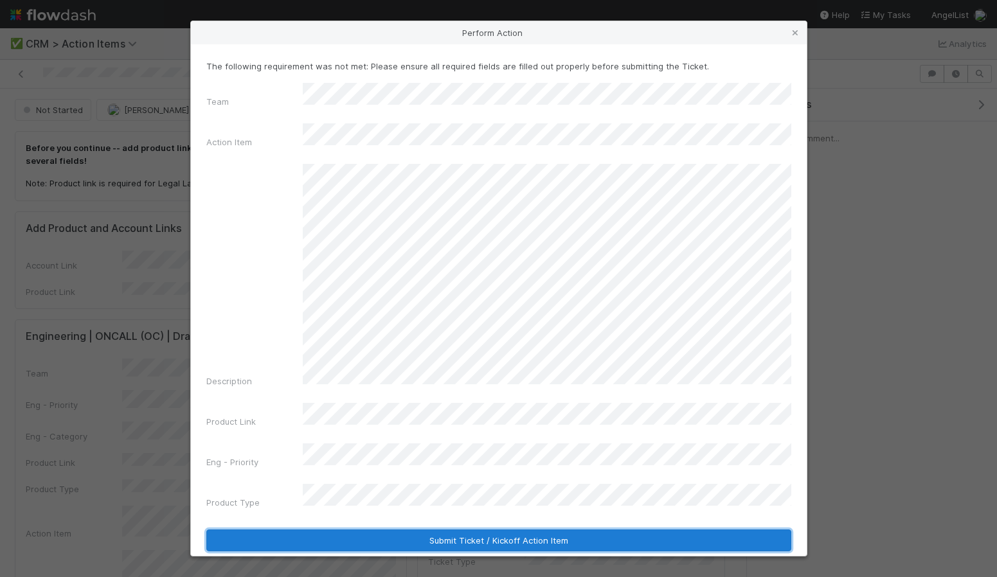
click at [373, 529] on button "Submit Ticket / Kickoff Action Item" at bounding box center [498, 540] width 585 height 22
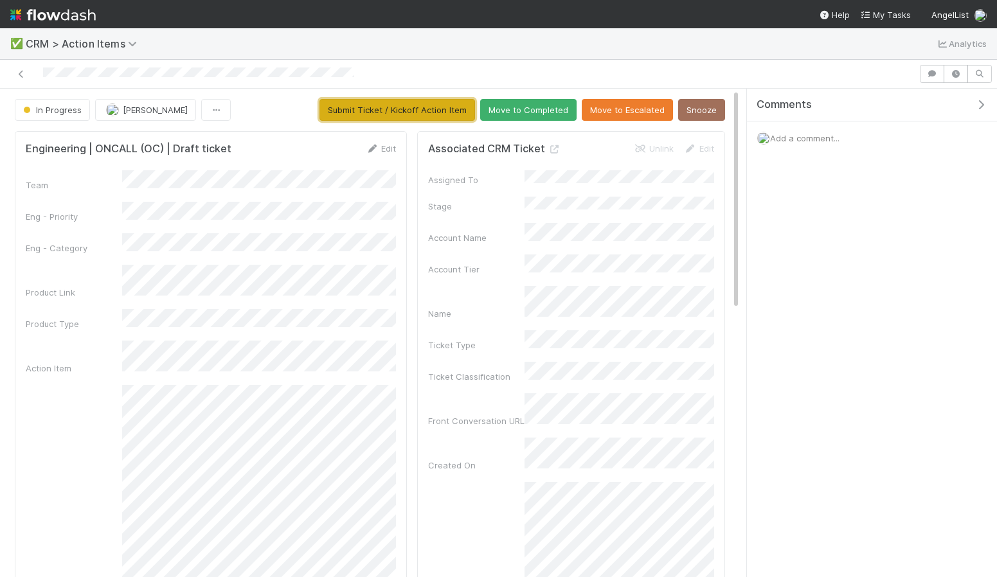
click at [414, 109] on button "Submit Ticket / Kickoff Action Item" at bounding box center [396, 110] width 155 height 22
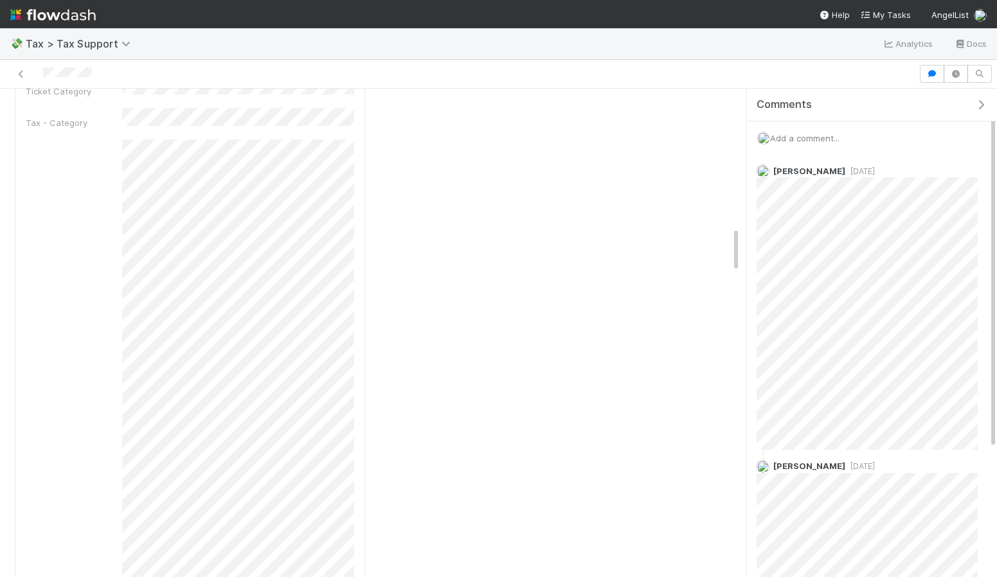
scroll to position [1489, 0]
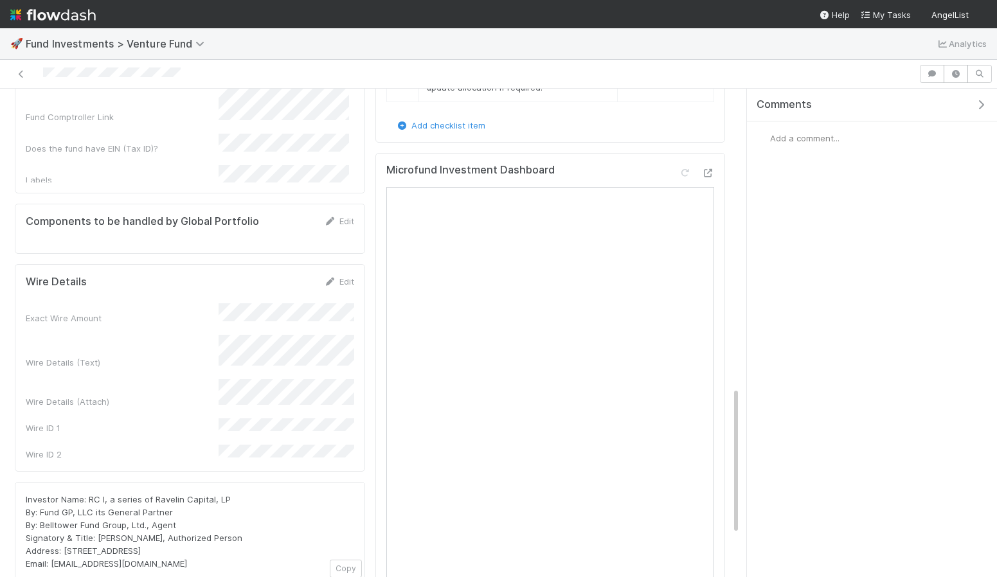
scroll to position [986, 0]
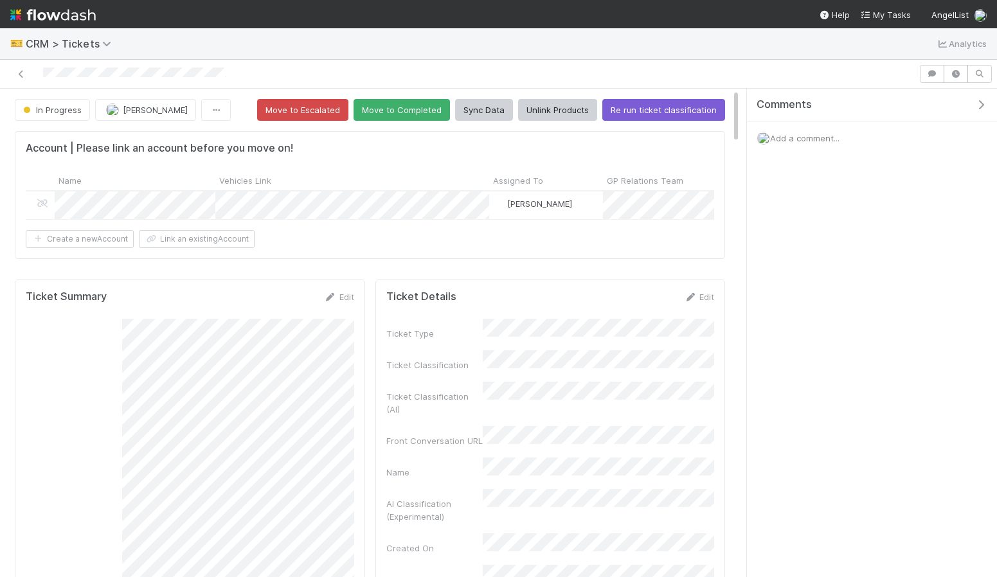
click at [82, 19] on img at bounding box center [52, 15] width 85 height 22
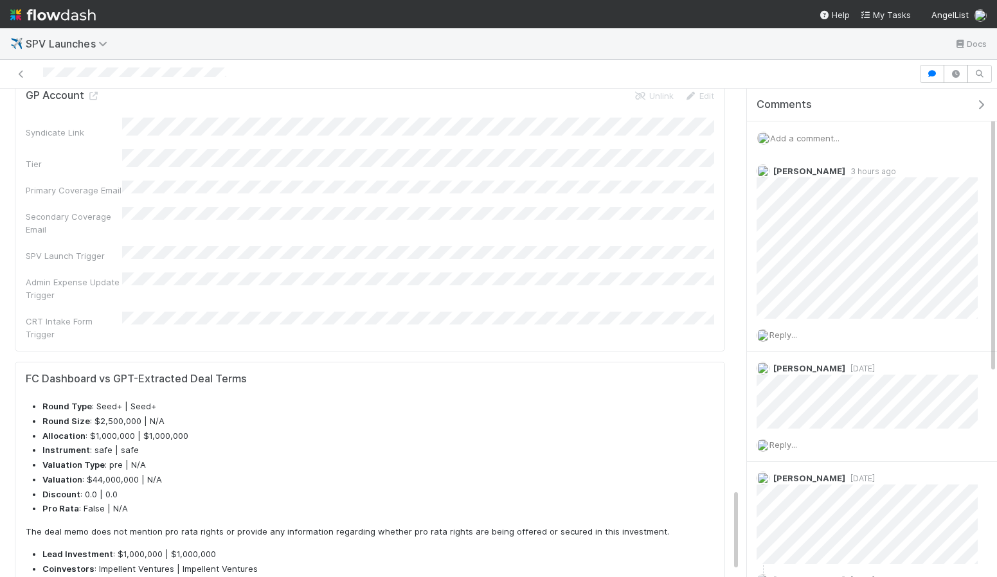
scroll to position [1868, 0]
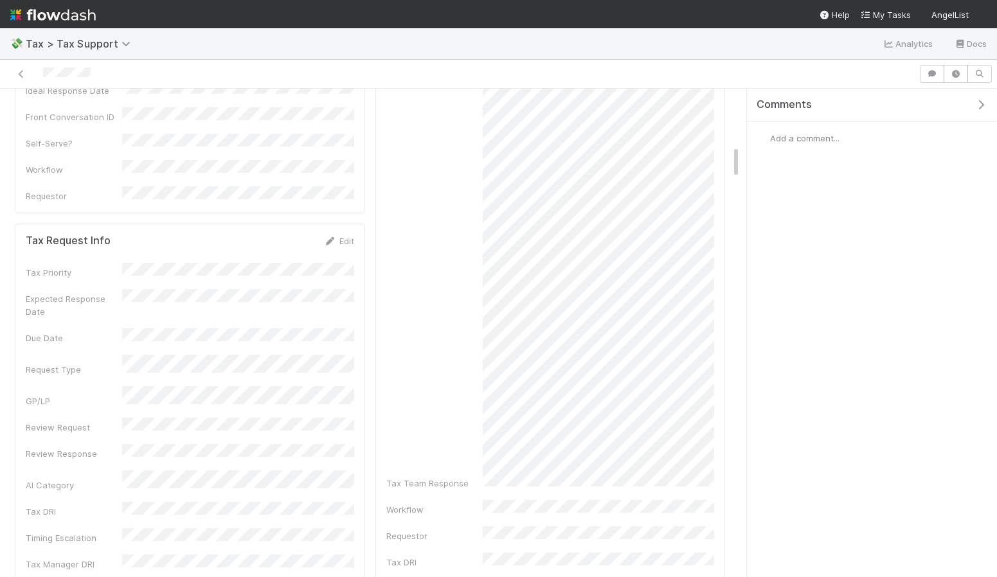
scroll to position [813, 0]
click at [806, 134] on span "Add a comment..." at bounding box center [804, 138] width 69 height 10
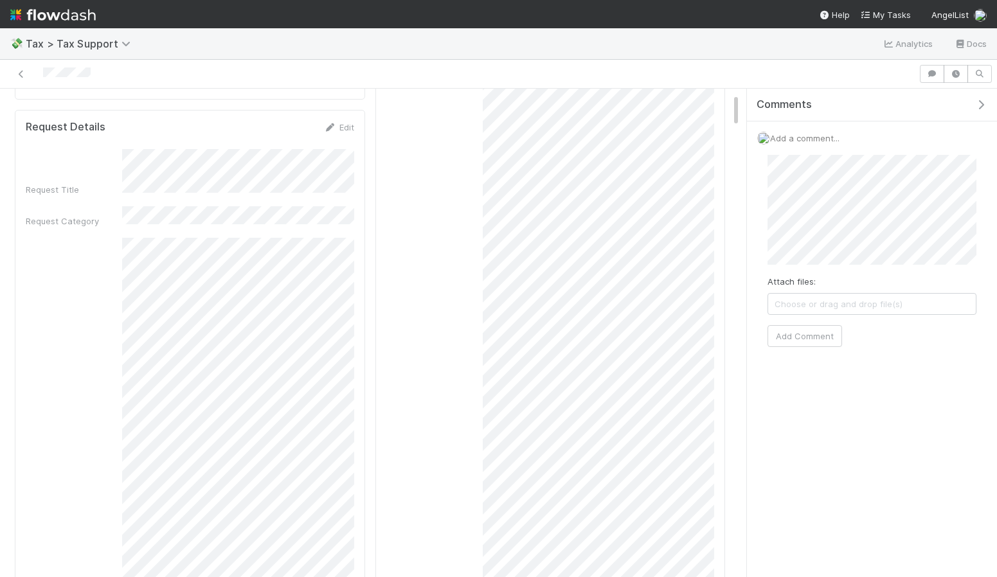
scroll to position [0, 0]
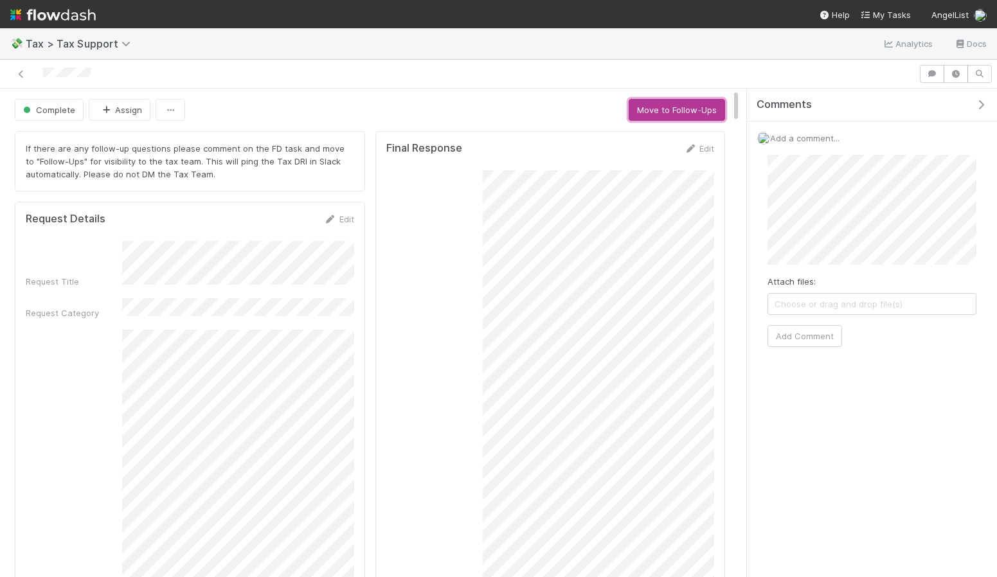
click at [671, 114] on button "Move to Follow-Ups" at bounding box center [676, 110] width 96 height 22
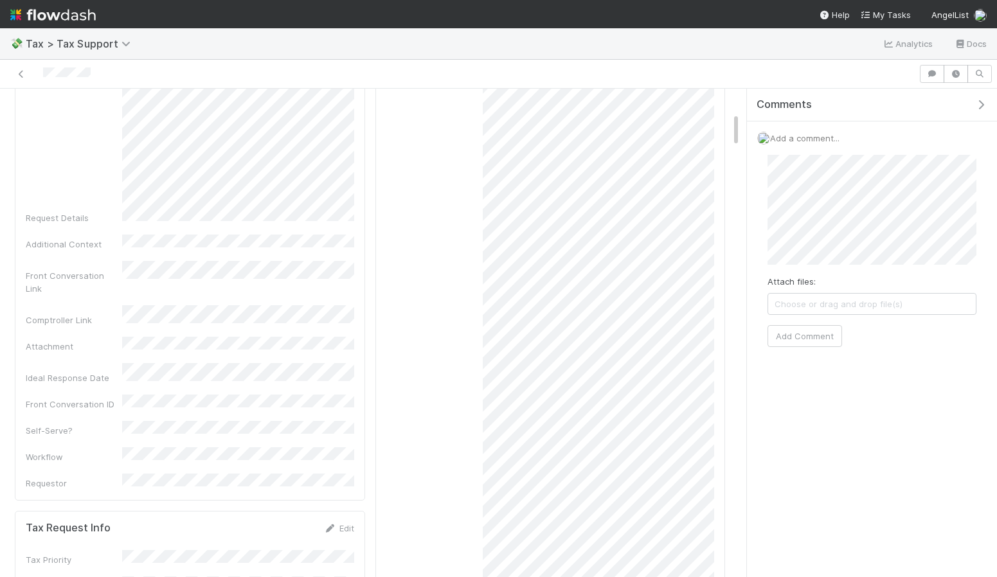
scroll to position [343, 0]
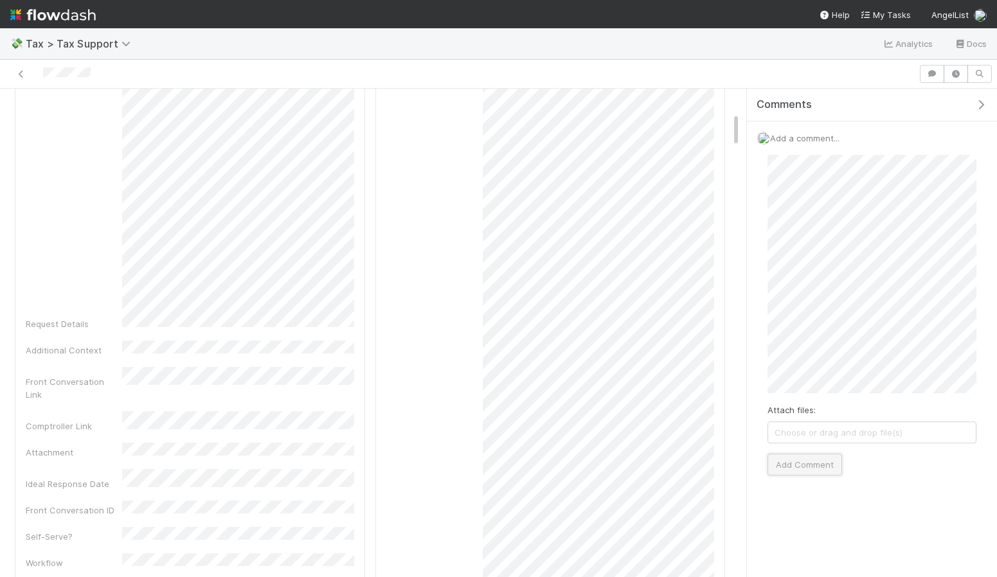
click at [816, 469] on button "Add Comment" at bounding box center [804, 465] width 75 height 22
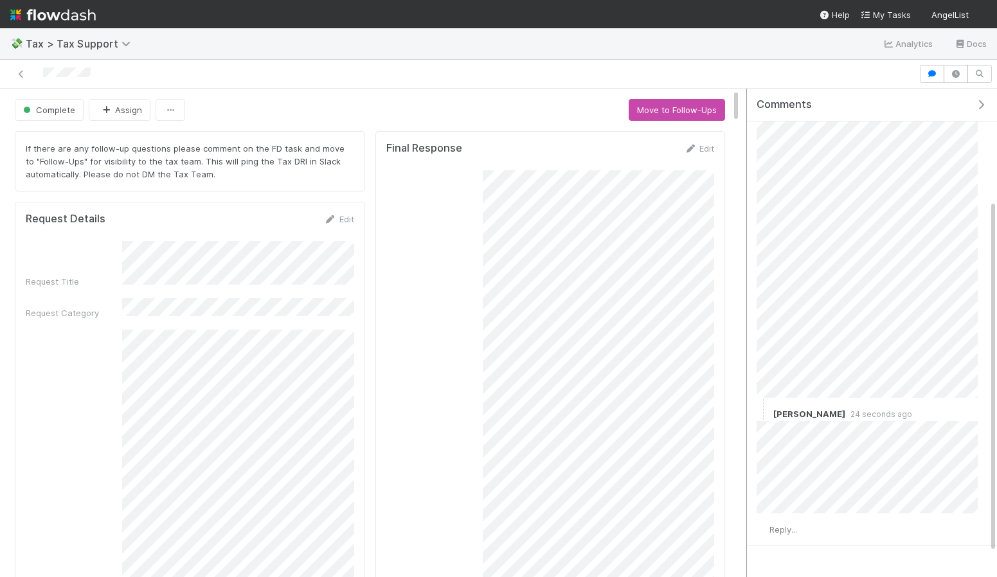
scroll to position [169, 0]
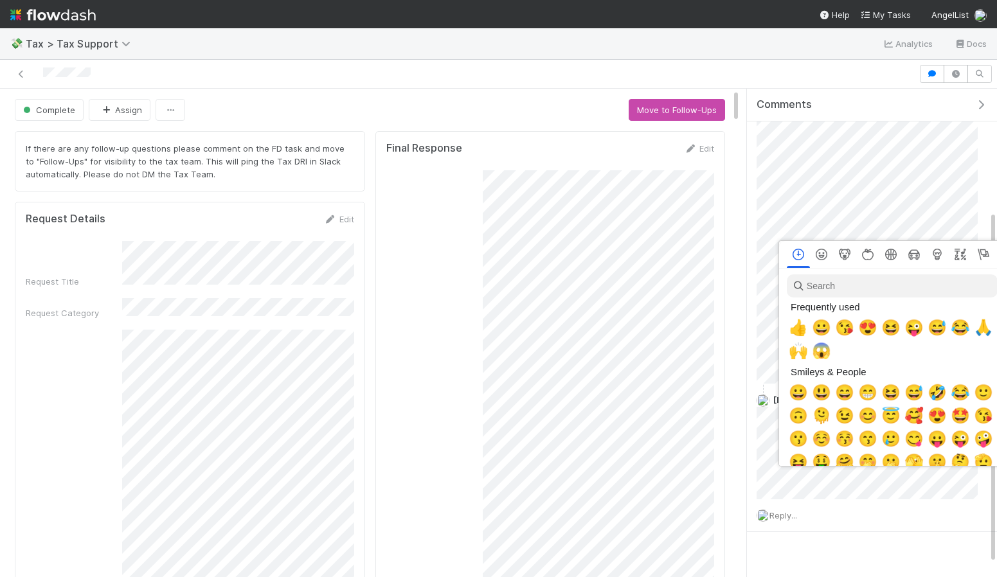
click at [800, 518] on div at bounding box center [498, 288] width 997 height 577
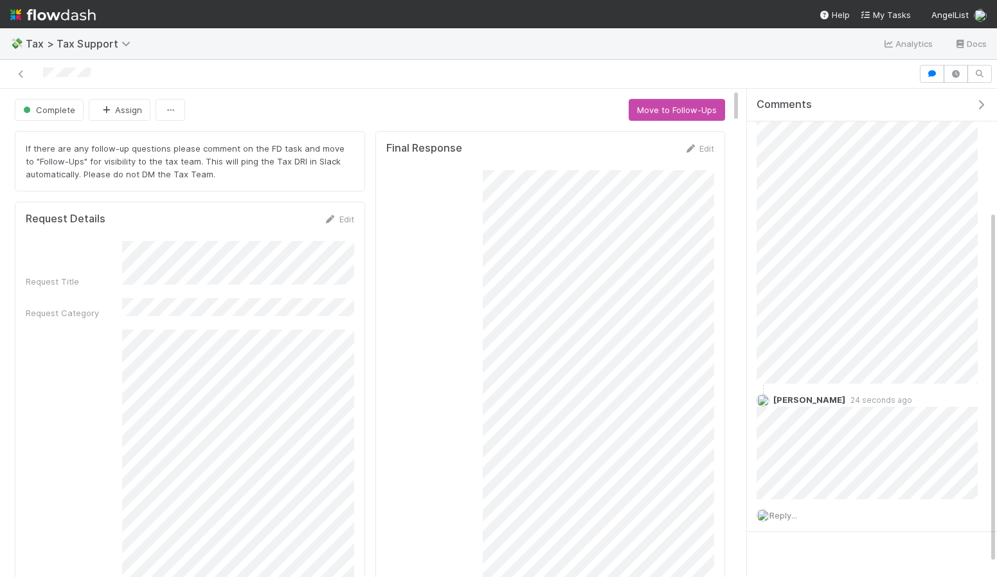
click at [797, 518] on span "Reply..." at bounding box center [783, 515] width 28 height 10
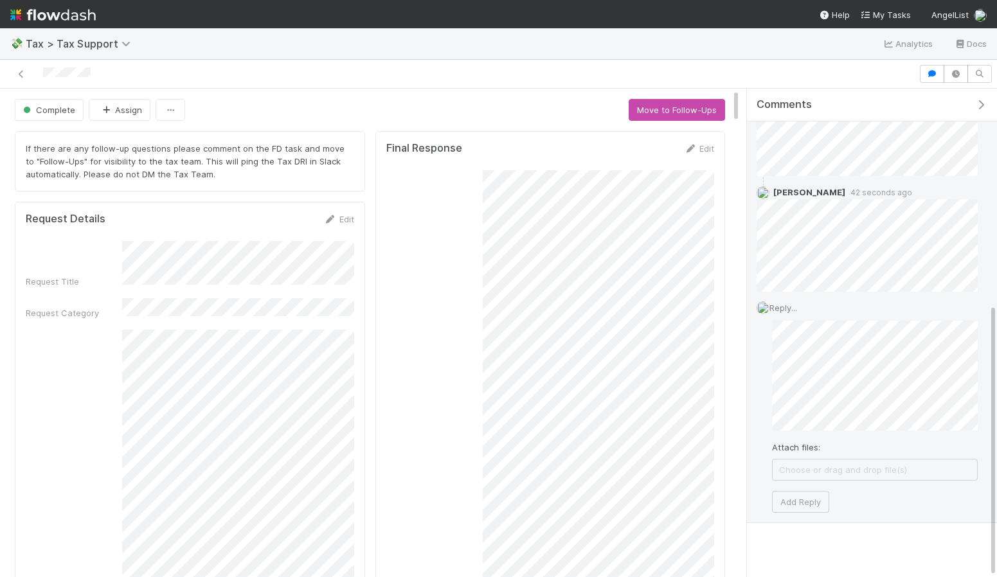
scroll to position [386, 0]
click at [806, 492] on button "Add Reply" at bounding box center [800, 493] width 57 height 22
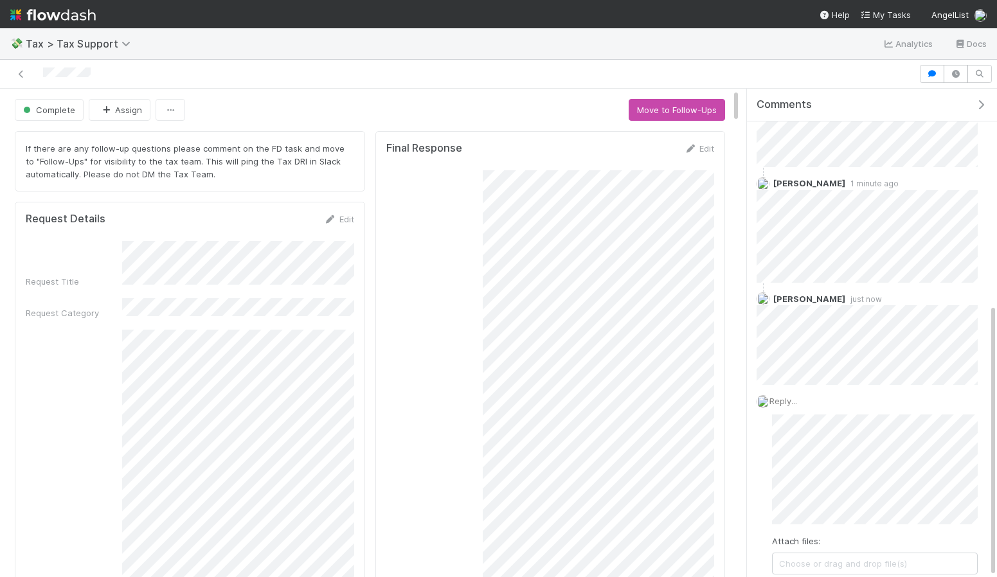
scroll to position [289, 0]
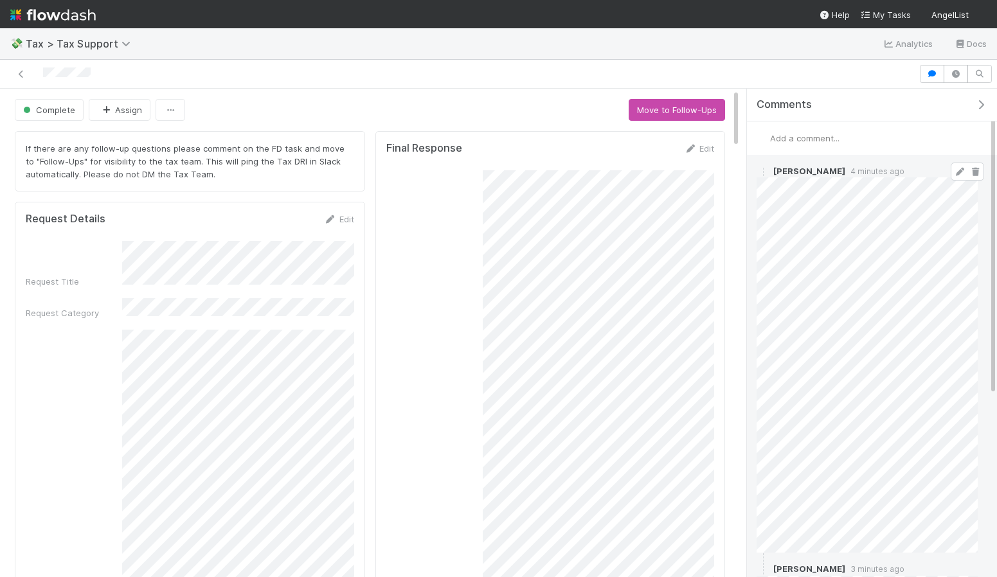
scroll to position [289, 0]
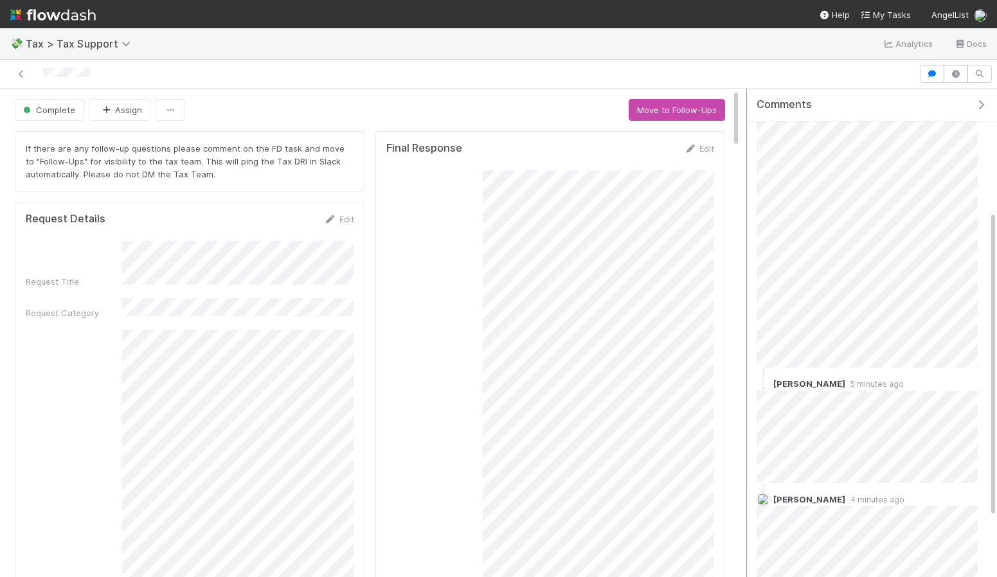
scroll to position [289, 0]
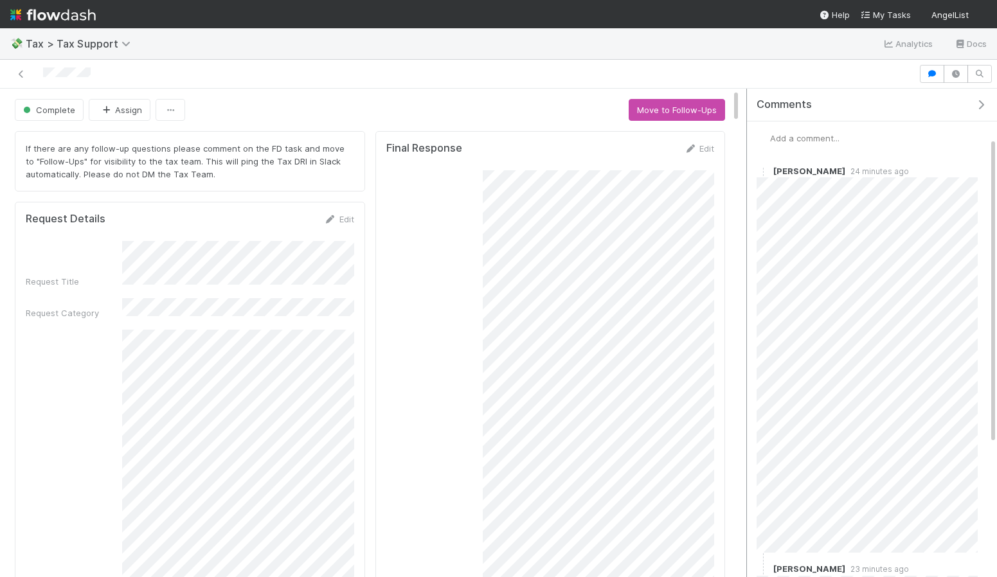
scroll to position [289, 0]
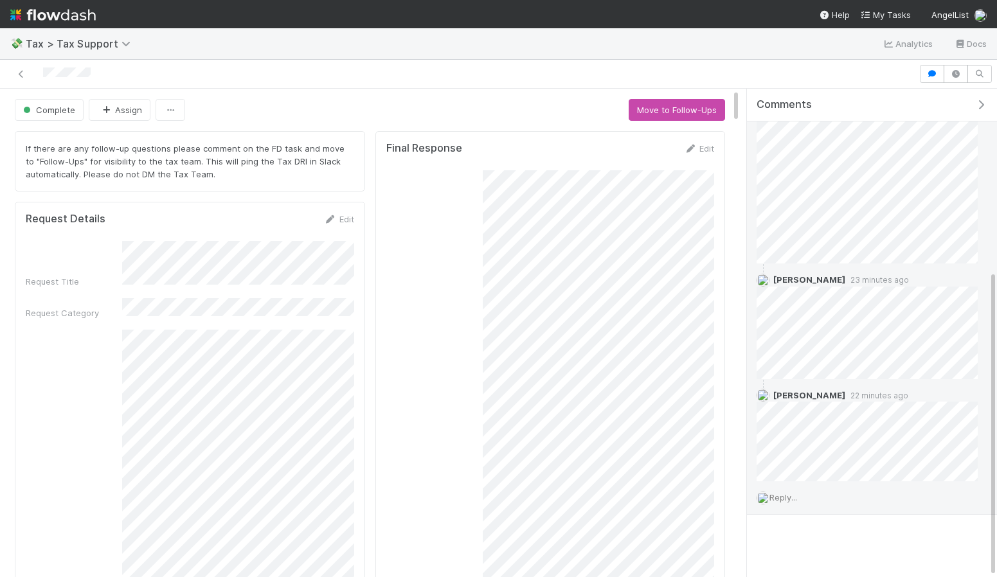
click at [783, 496] on span "Reply..." at bounding box center [783, 497] width 28 height 10
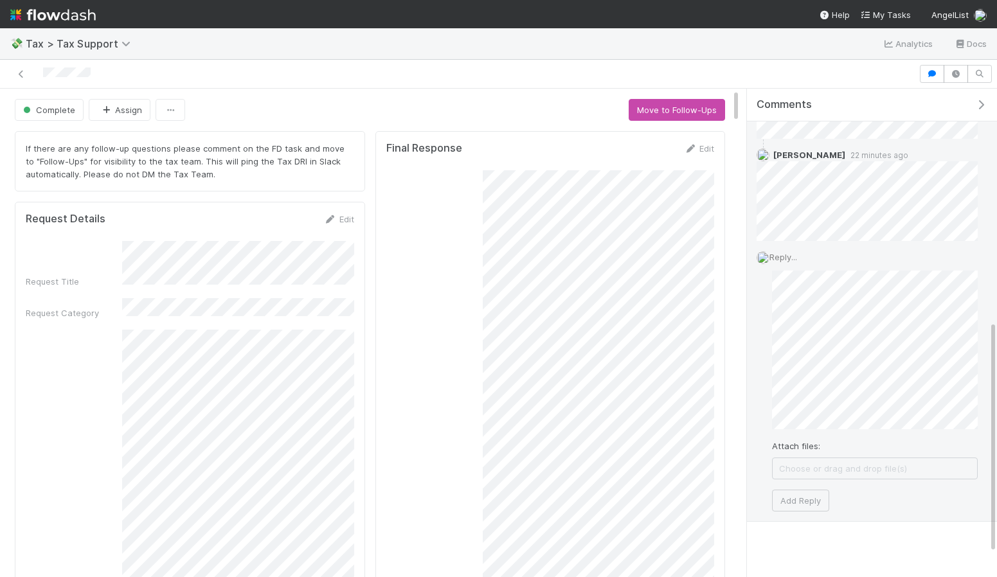
scroll to position [536, 0]
click at [793, 486] on button "Add Reply" at bounding box center [800, 494] width 57 height 22
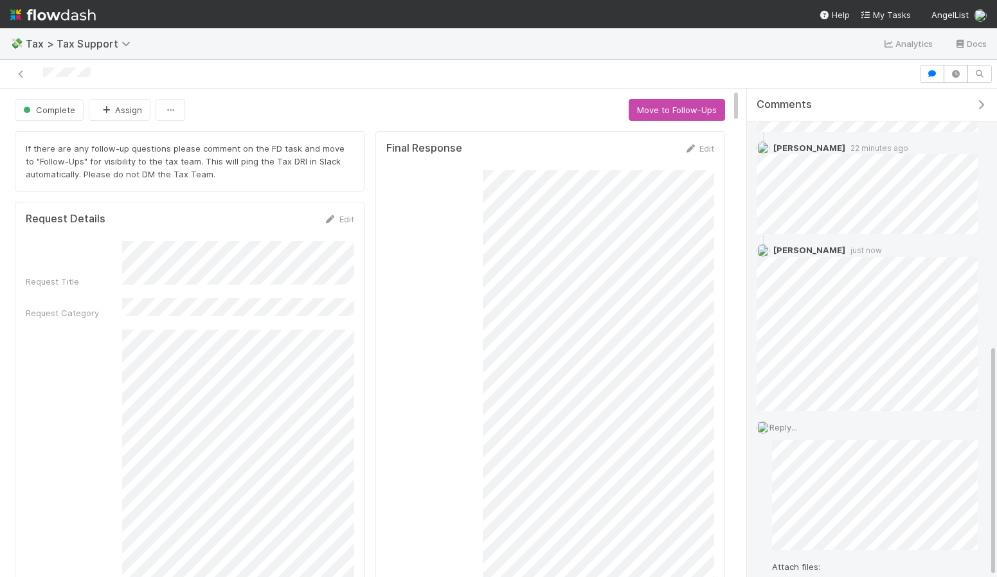
scroll to position [466, 0]
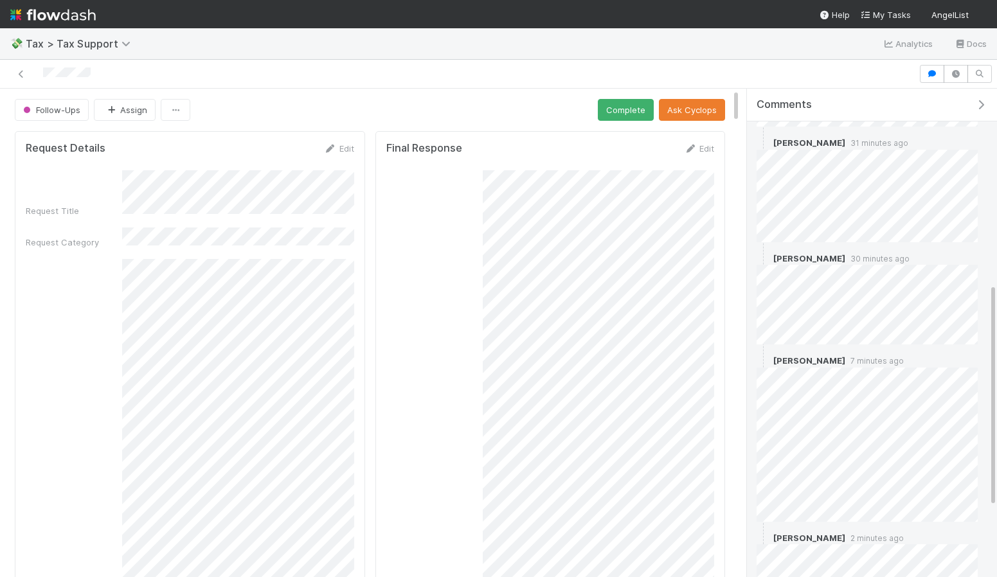
scroll to position [578, 0]
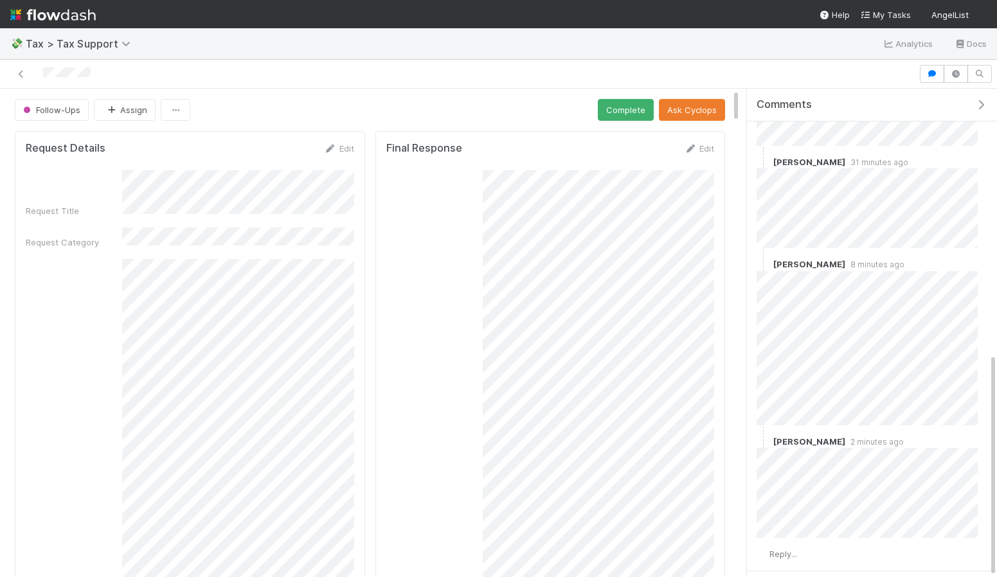
scroll to position [578, 0]
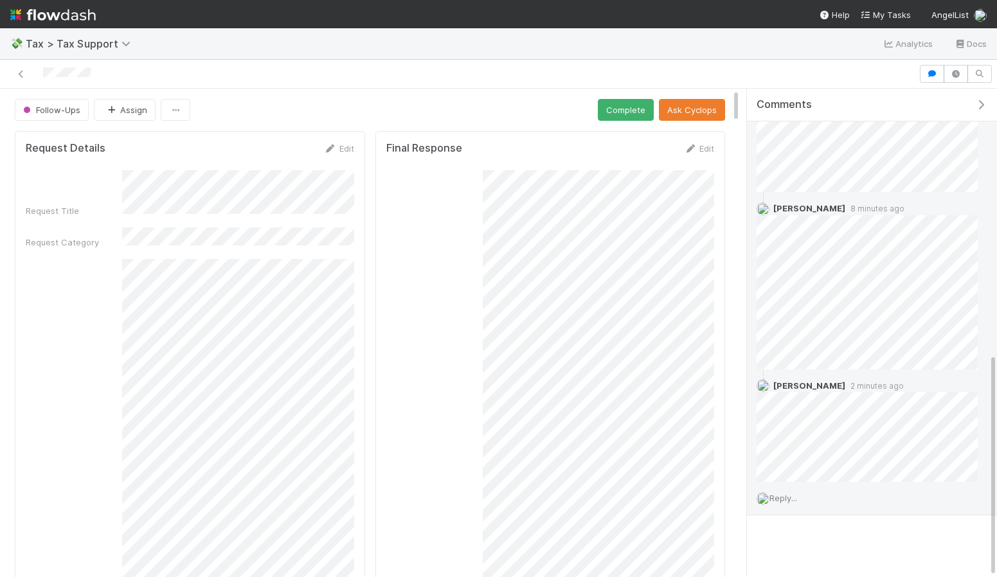
click at [788, 497] on span "Reply..." at bounding box center [783, 498] width 28 height 10
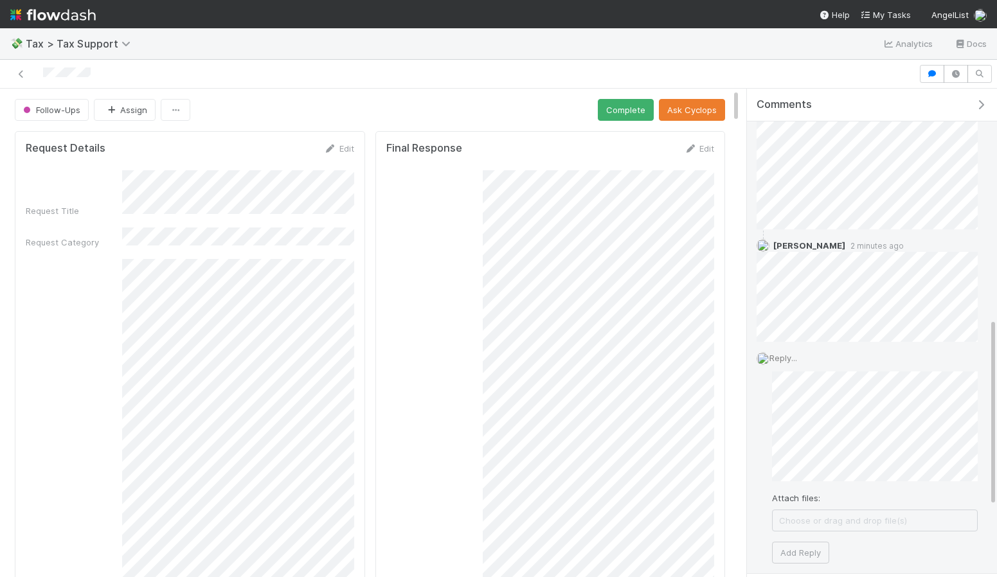
scroll to position [777, 0]
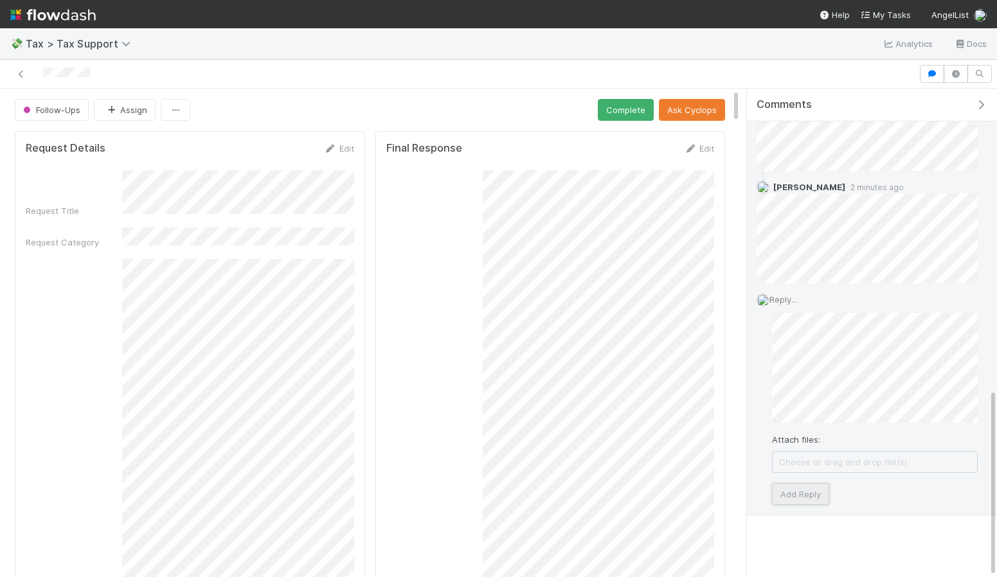
click at [801, 483] on button "Add Reply" at bounding box center [800, 494] width 57 height 22
